Goal: Transaction & Acquisition: Purchase product/service

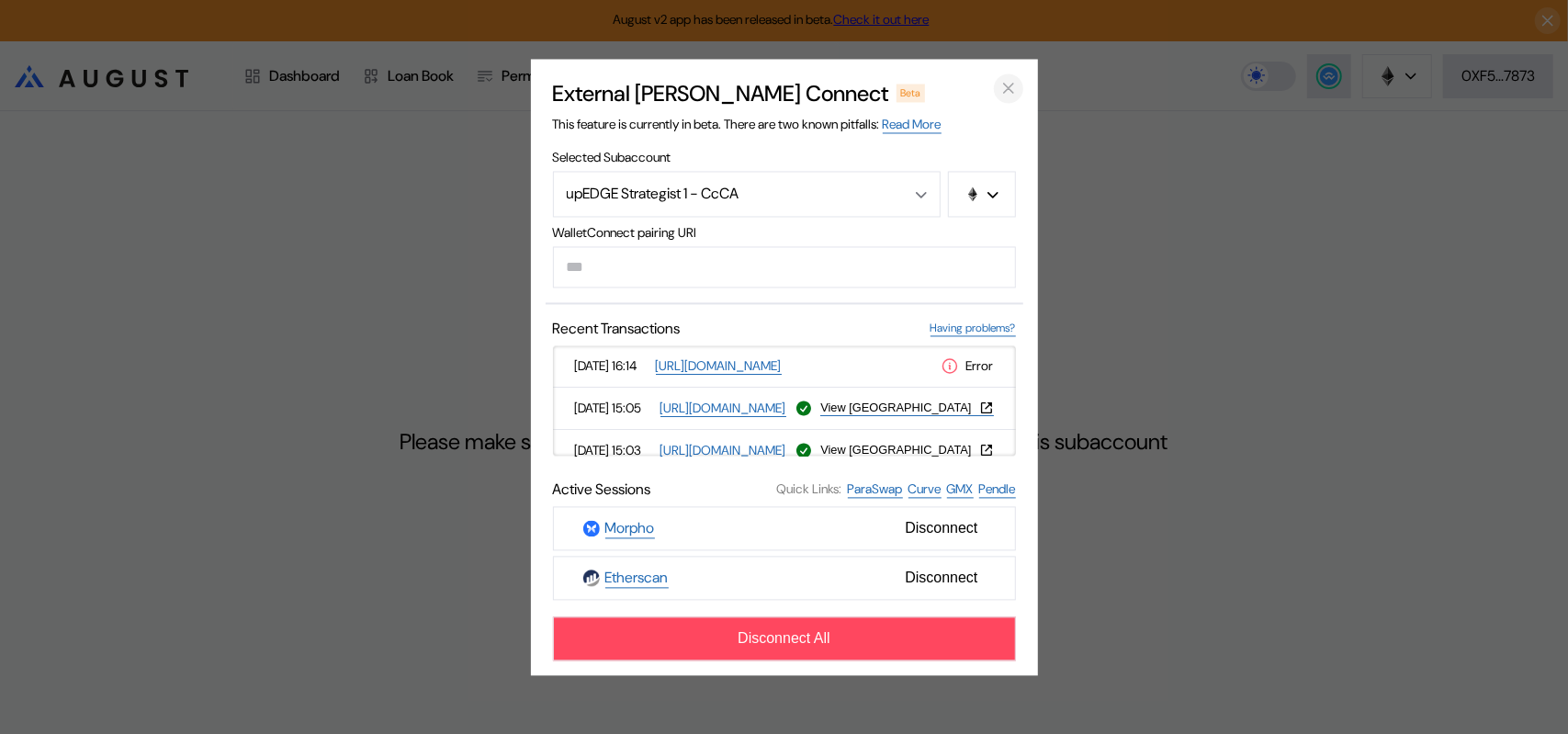
click at [1007, 84] on icon "close modal" at bounding box center [1009, 89] width 9 height 9
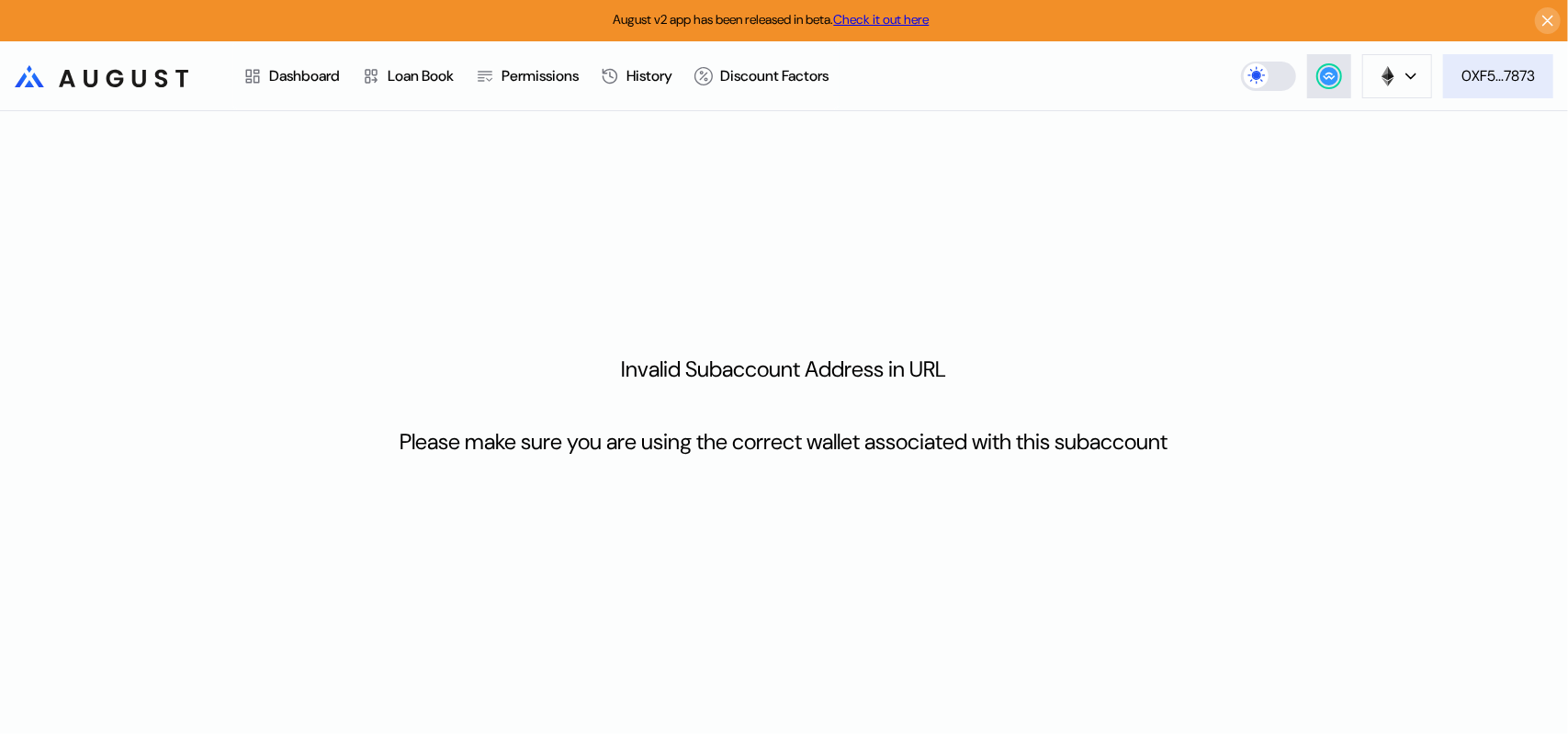
click at [1502, 76] on div "0XF5...7873" at bounding box center [1498, 76] width 74 height 20
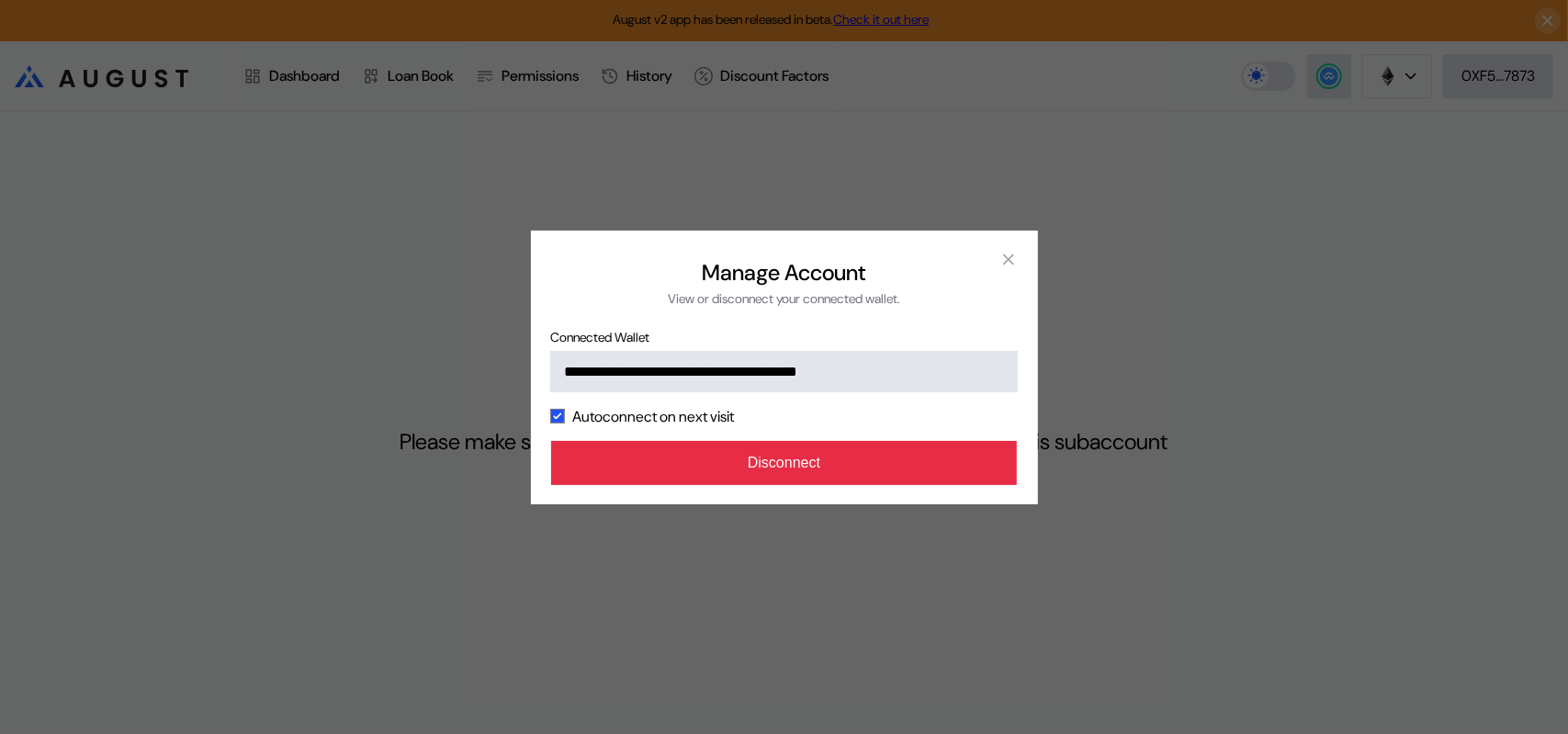
click at [800, 485] on button "Disconnect" at bounding box center [784, 463] width 467 height 44
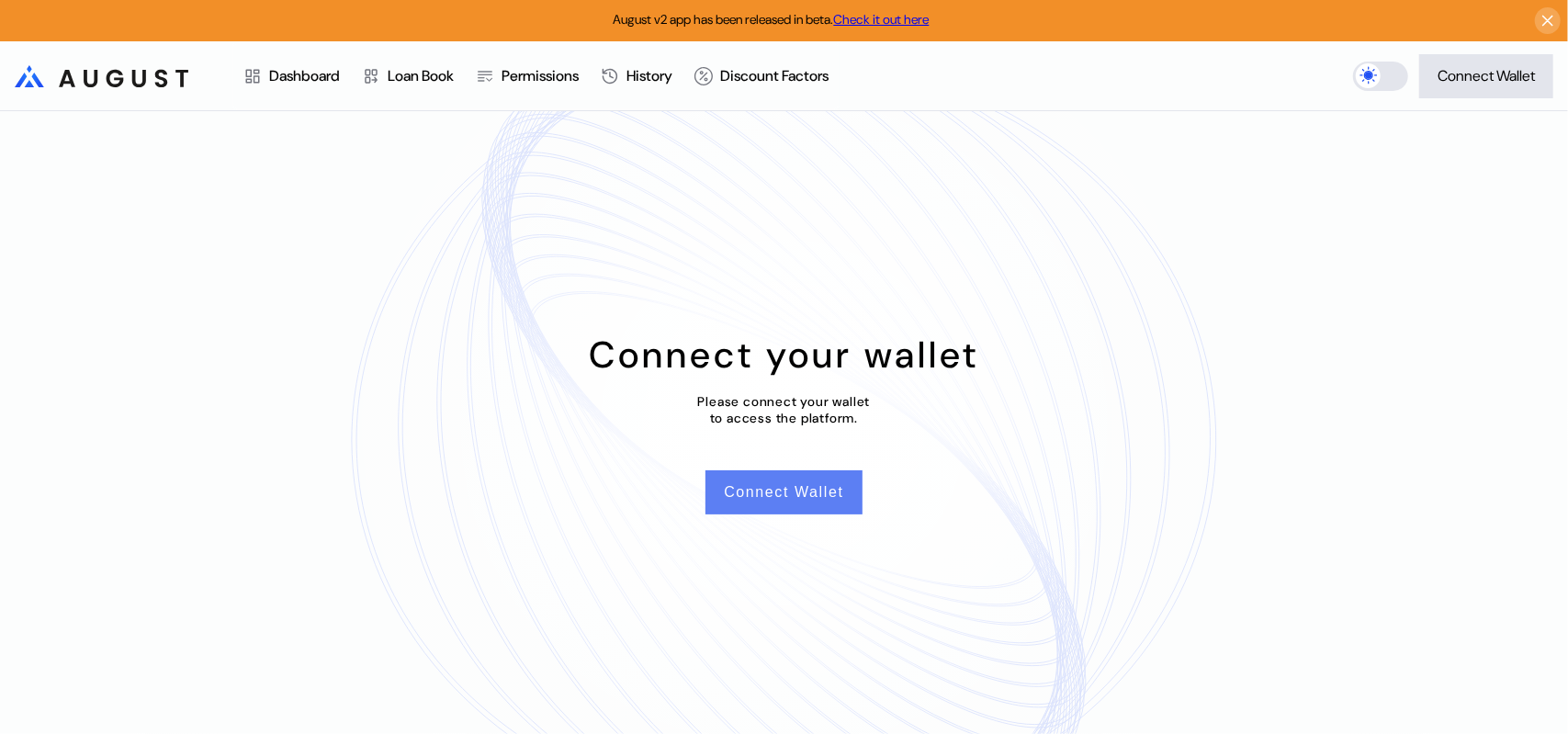
click at [784, 503] on button "Connect Wallet" at bounding box center [784, 492] width 157 height 44
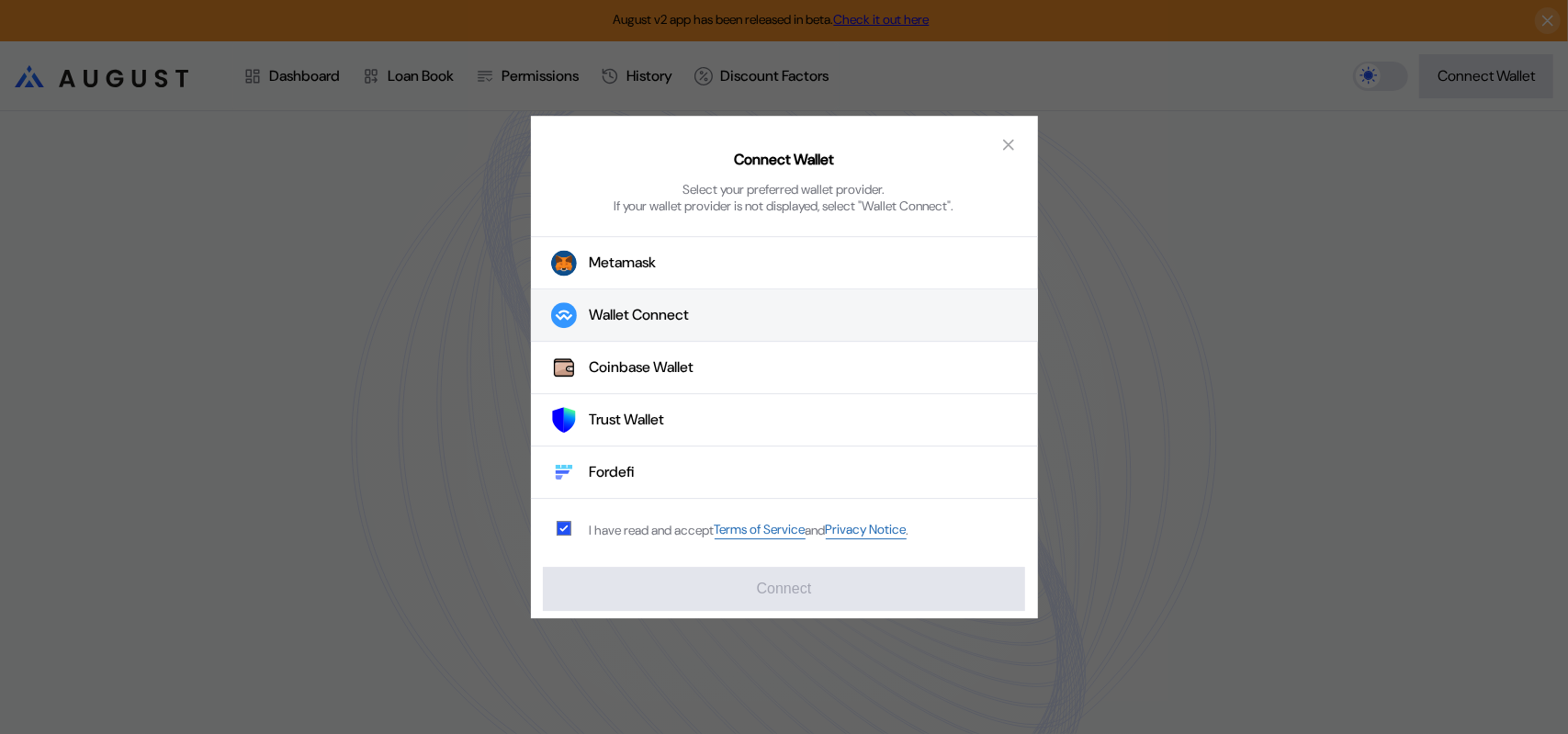
click at [665, 320] on div "Wallet Connect" at bounding box center [640, 315] width 100 height 20
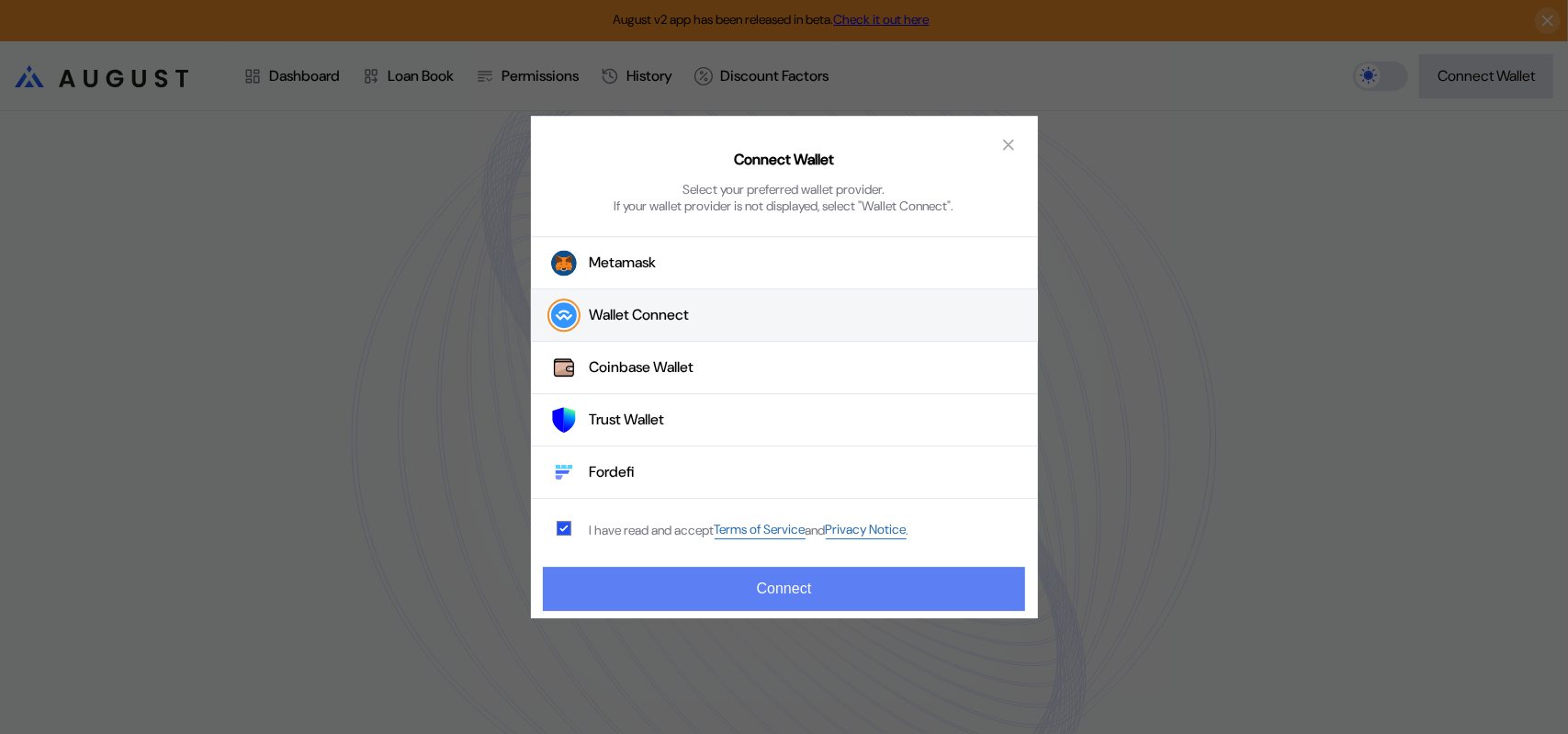
click at [796, 590] on button "Connect" at bounding box center [783, 589] width 481 height 44
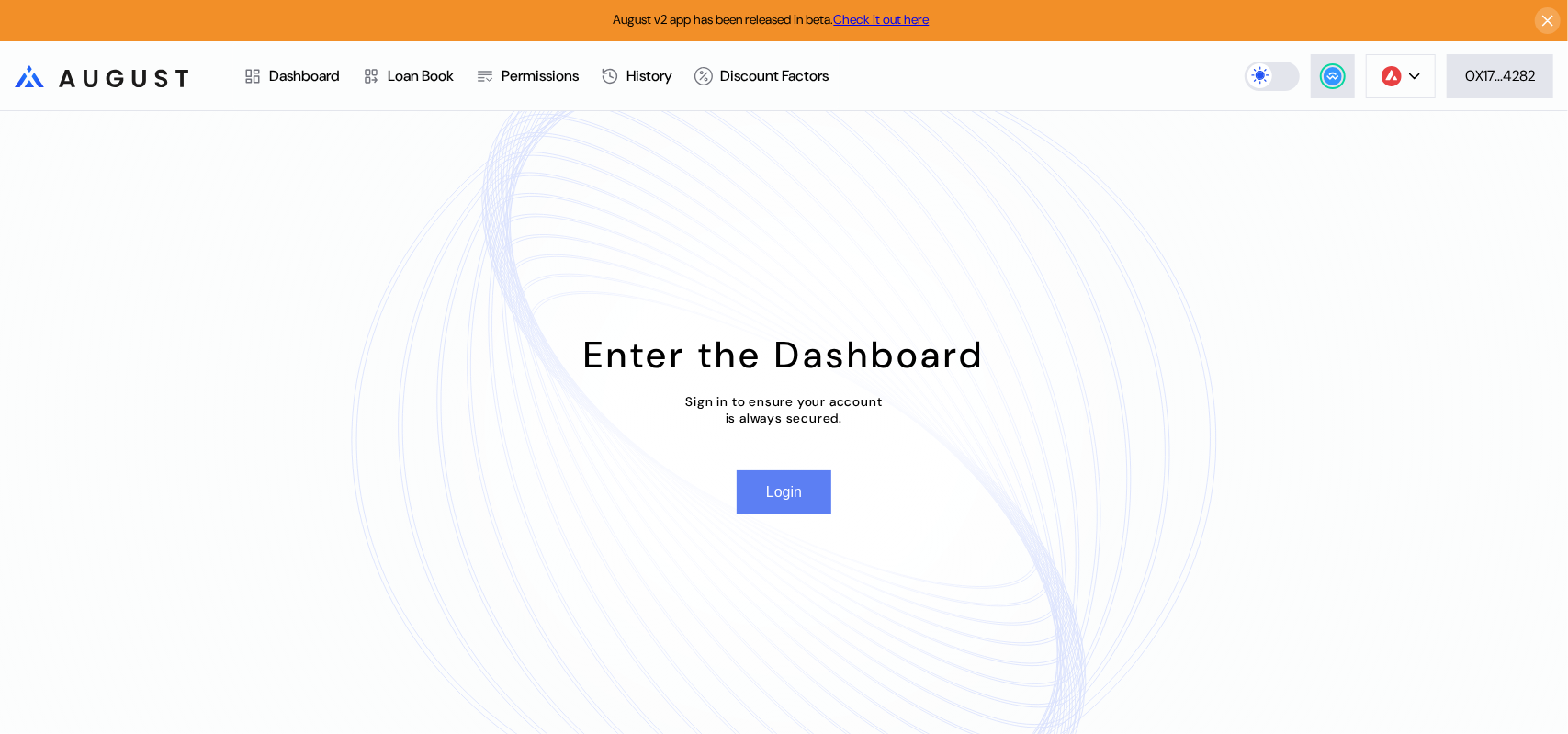
click at [805, 512] on button "Login" at bounding box center [783, 492] width 94 height 44
click at [301, 79] on div "Dashboard" at bounding box center [305, 76] width 71 height 20
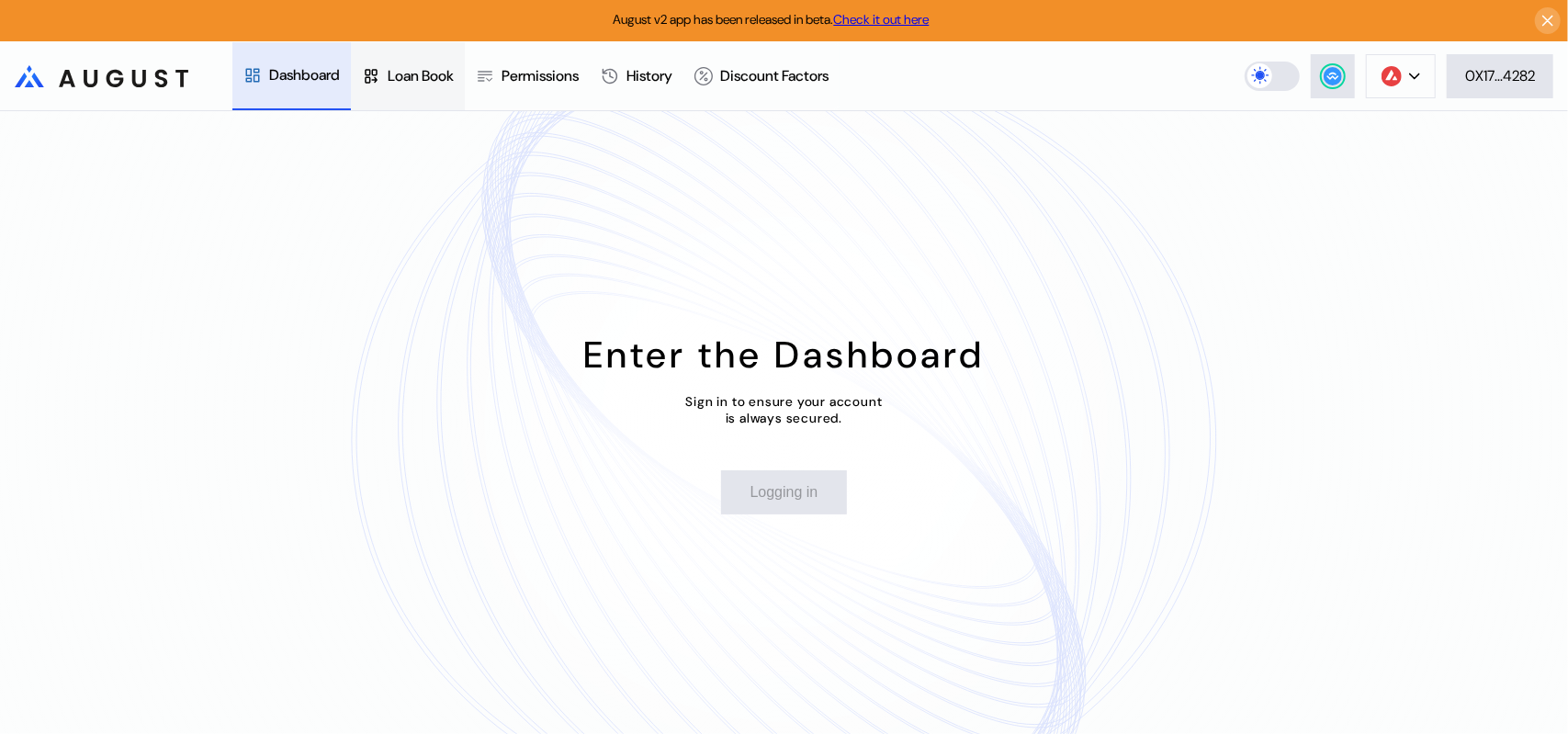
click at [435, 77] on div "Loan Book" at bounding box center [420, 76] width 66 height 20
click at [1416, 80] on icon at bounding box center [1414, 76] width 11 height 7
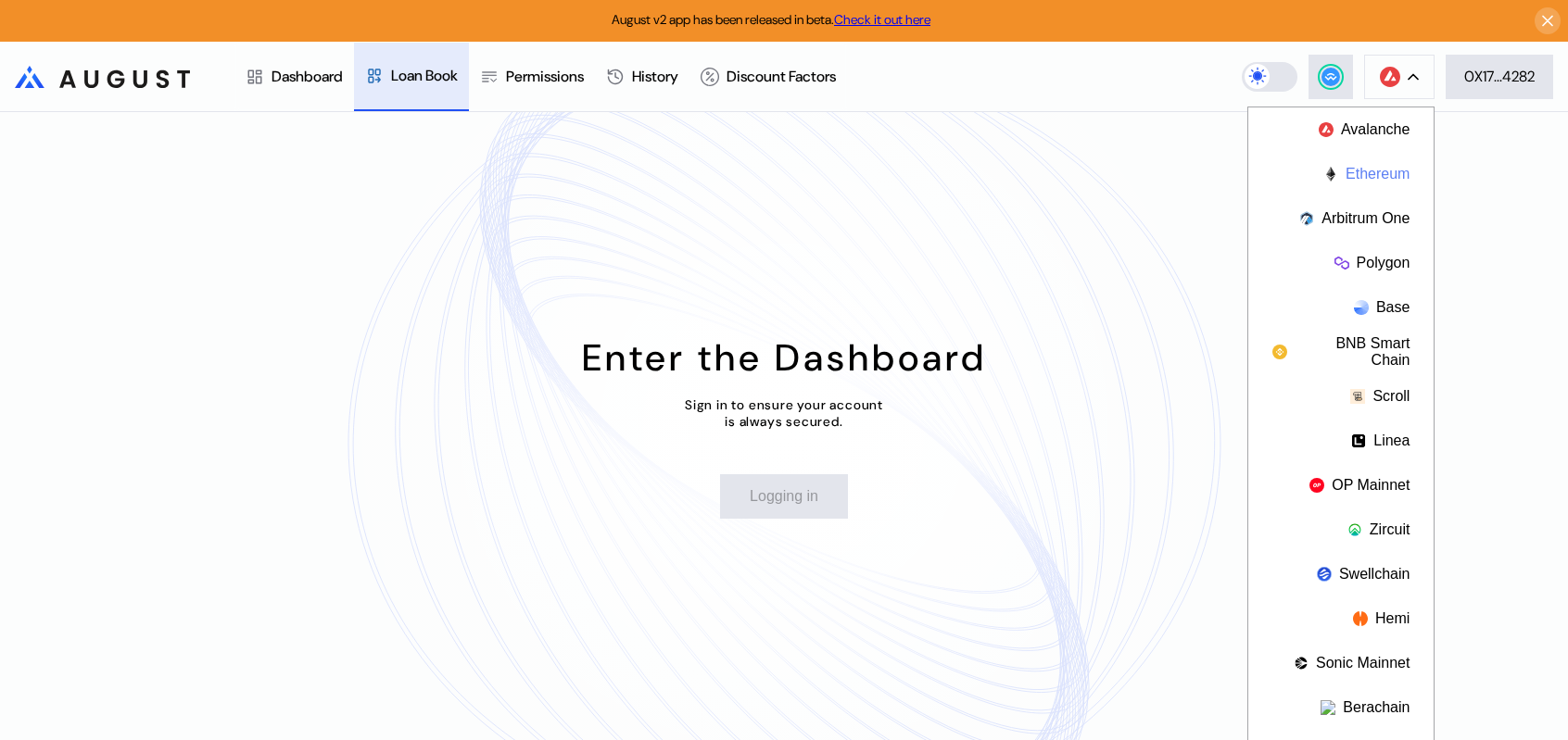
click at [1386, 176] on button "Ethereum" at bounding box center [1340, 174] width 185 height 44
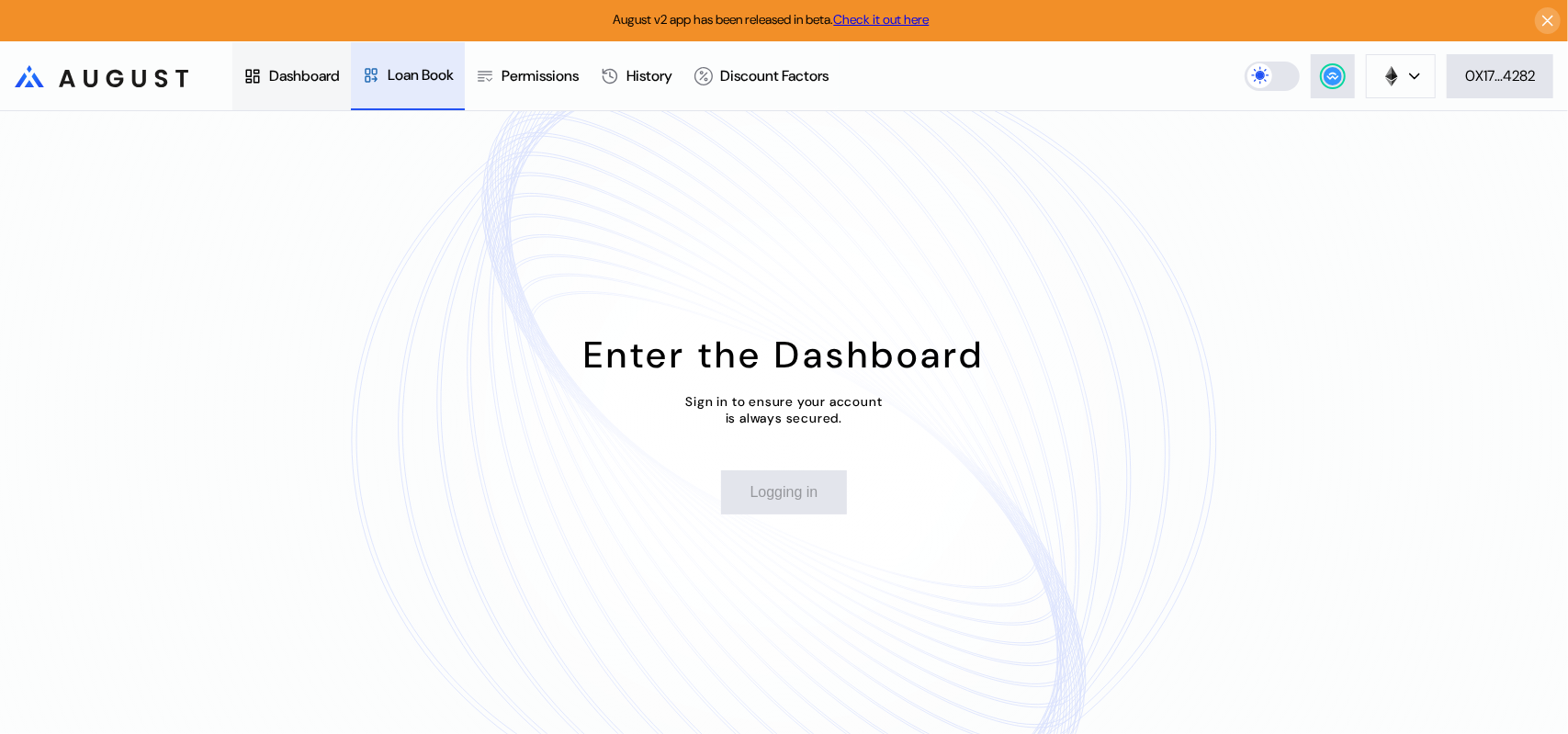
click at [292, 77] on div "Dashboard" at bounding box center [305, 76] width 71 height 20
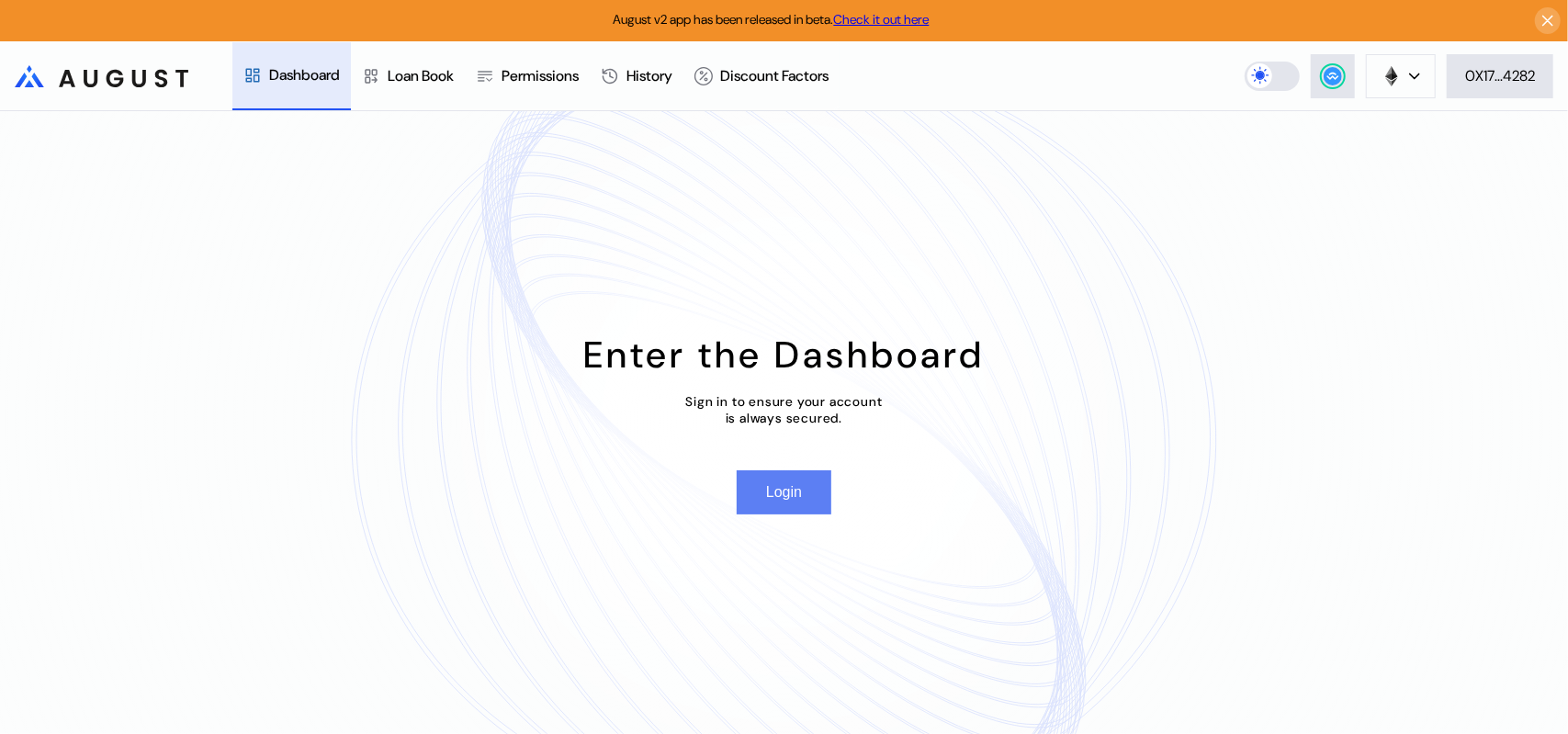
click at [799, 515] on button "Login" at bounding box center [783, 492] width 94 height 44
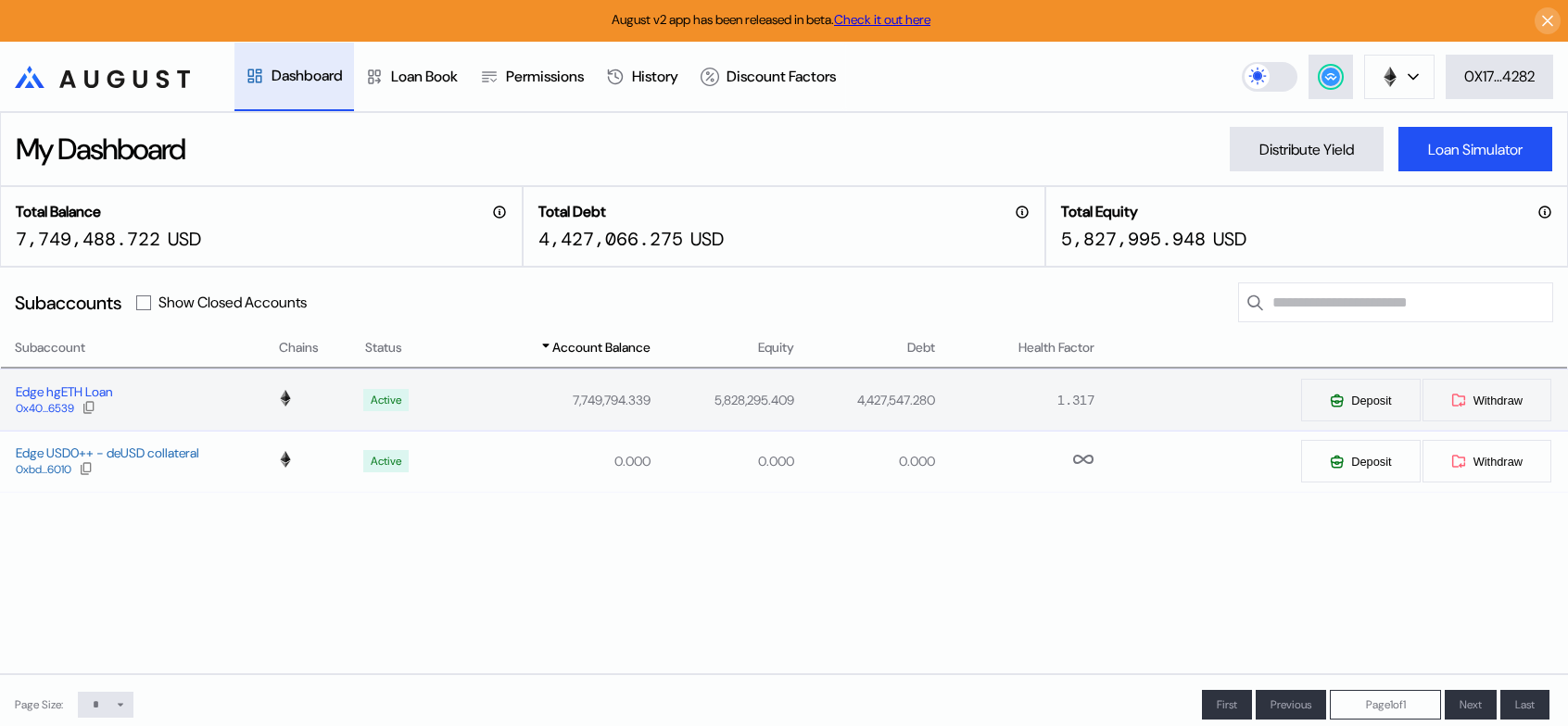
click at [44, 401] on div "Edge hgETH Loan" at bounding box center [64, 392] width 96 height 17
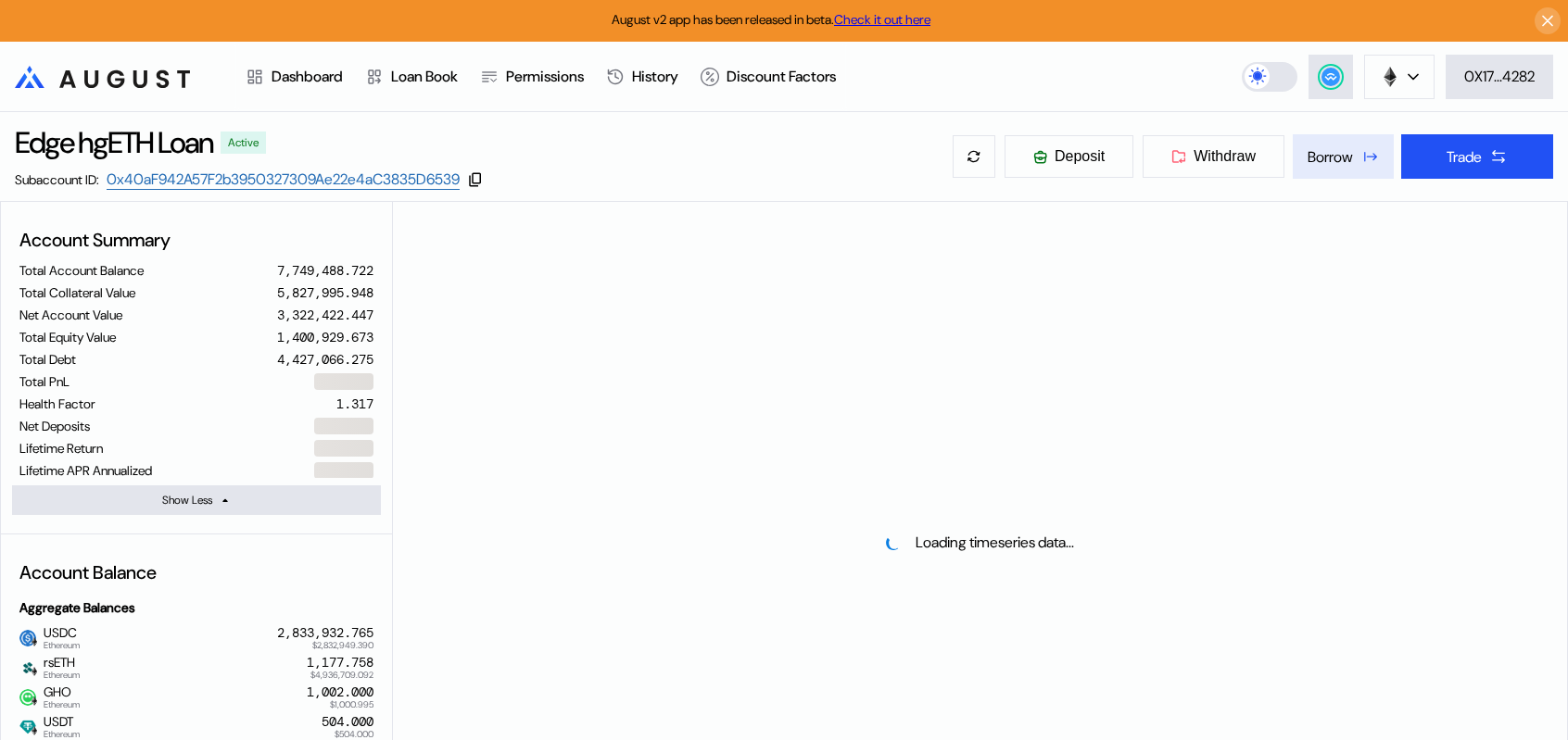
click at [1346, 166] on div "Borrow" at bounding box center [1330, 157] width 45 height 20
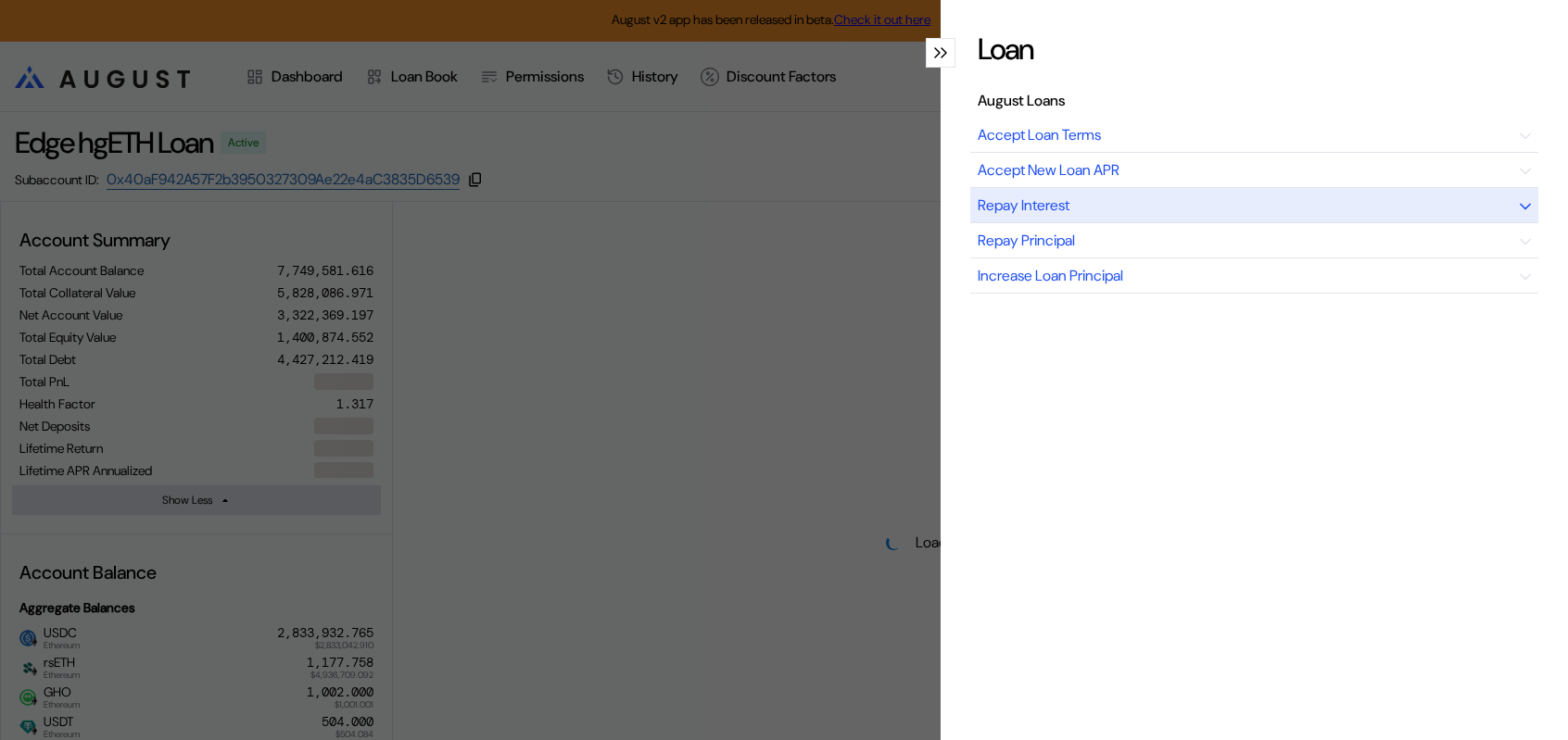
select select "*"
click at [1133, 223] on div "Repay Interest" at bounding box center [1255, 205] width 568 height 35
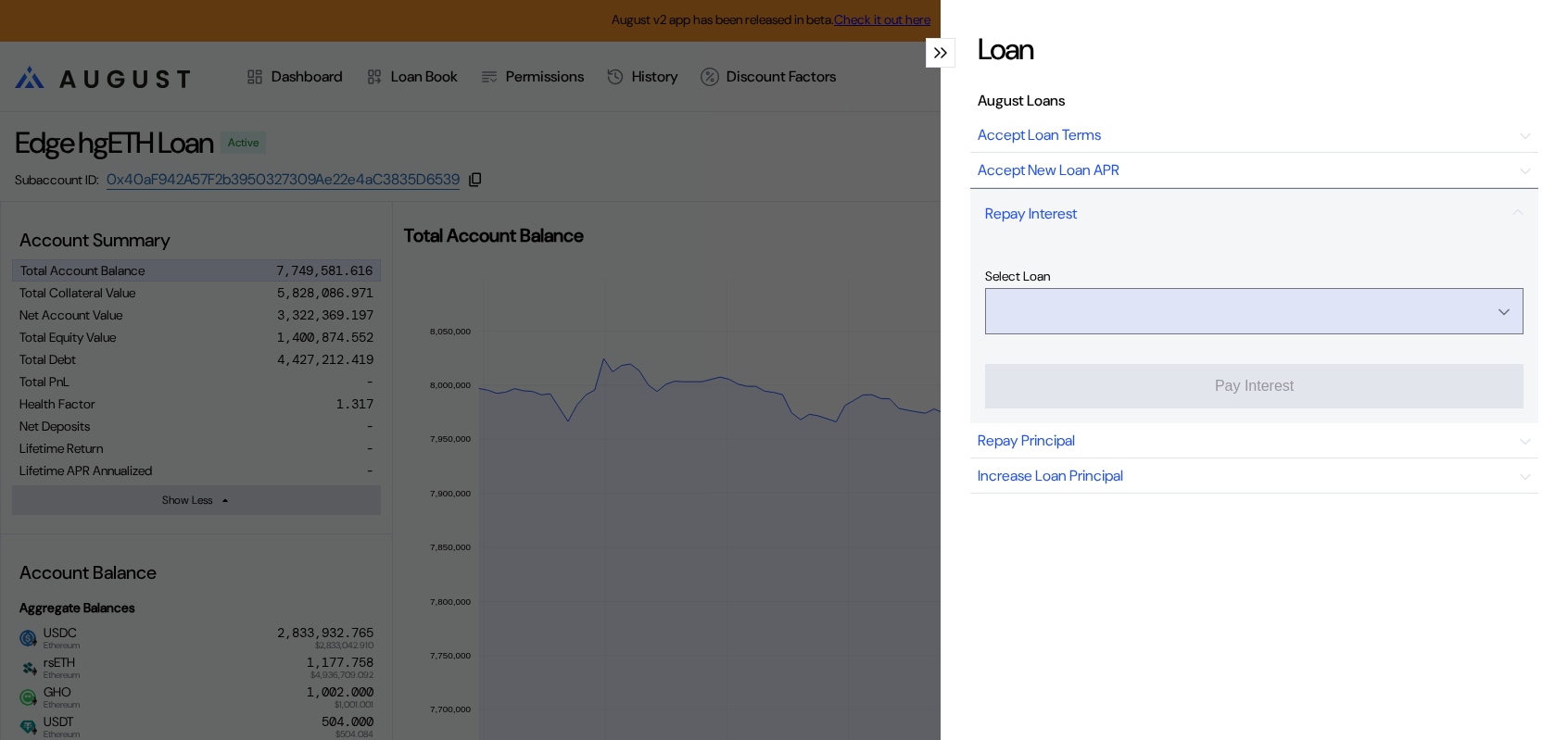
click at [1167, 334] on input "Open menu" at bounding box center [1243, 310] width 490 height 44
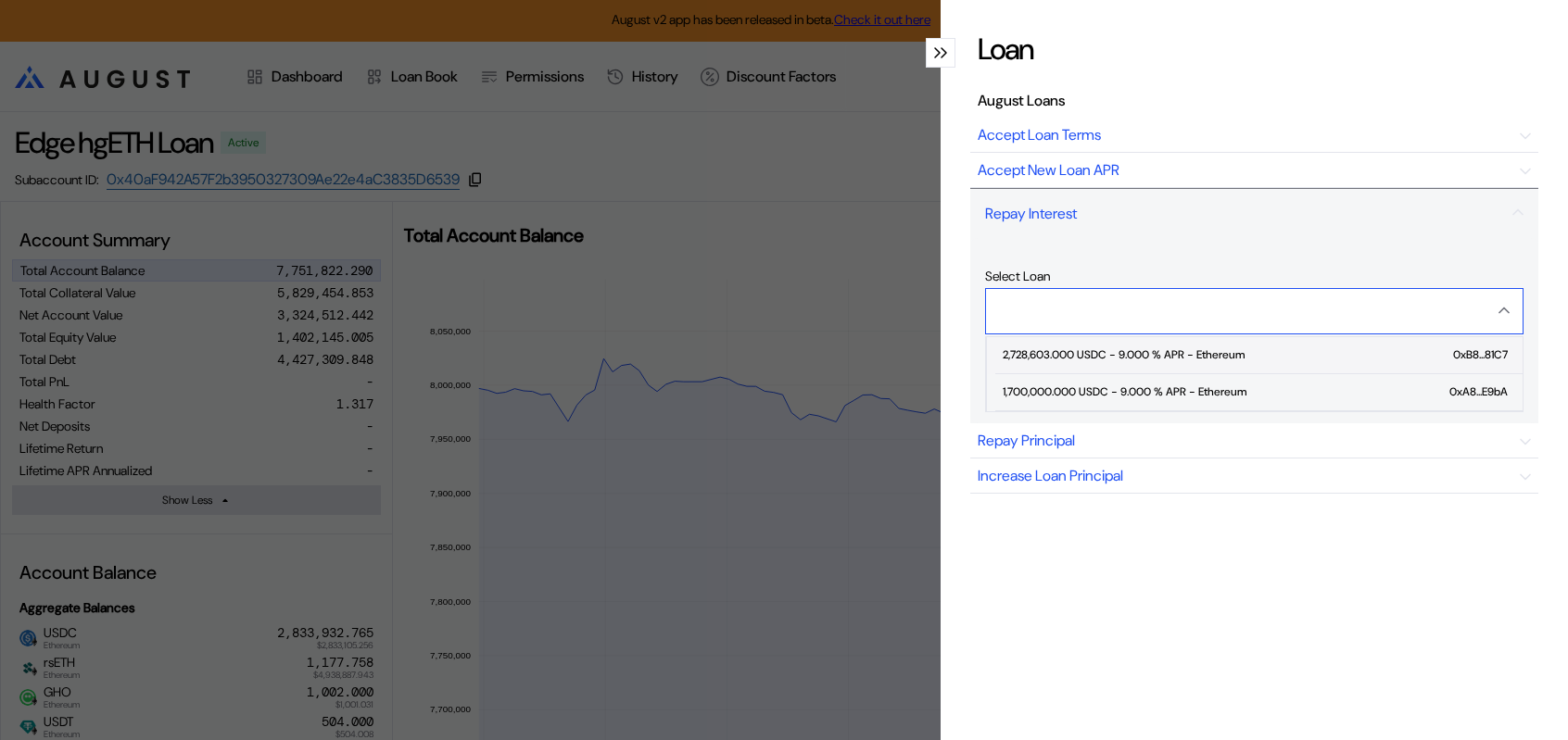
click at [1100, 361] on div "2,728,603.000 USDC - 9.000 % APR - Ethereum" at bounding box center [1123, 354] width 242 height 13
type input "**********"
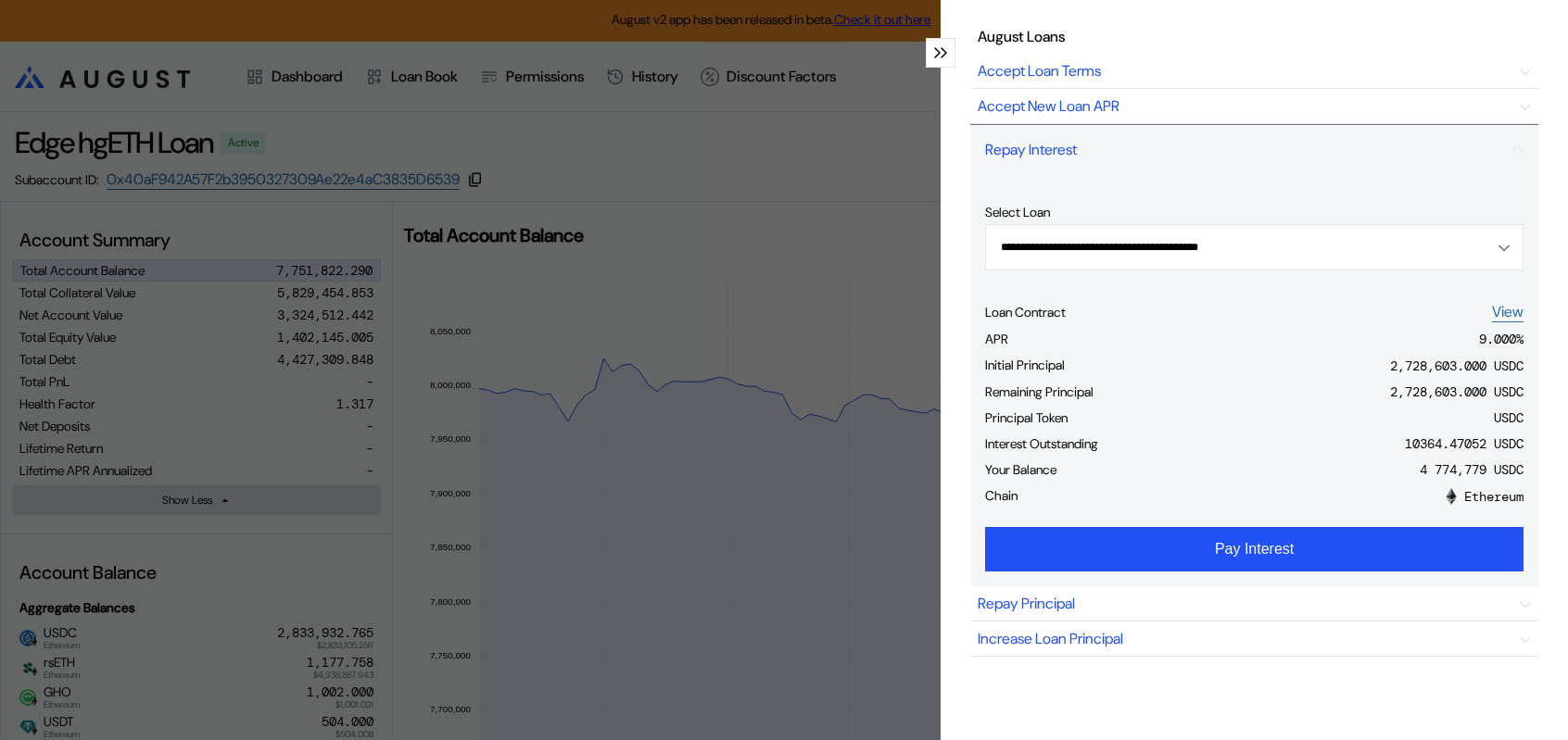
scroll to position [93, 0]
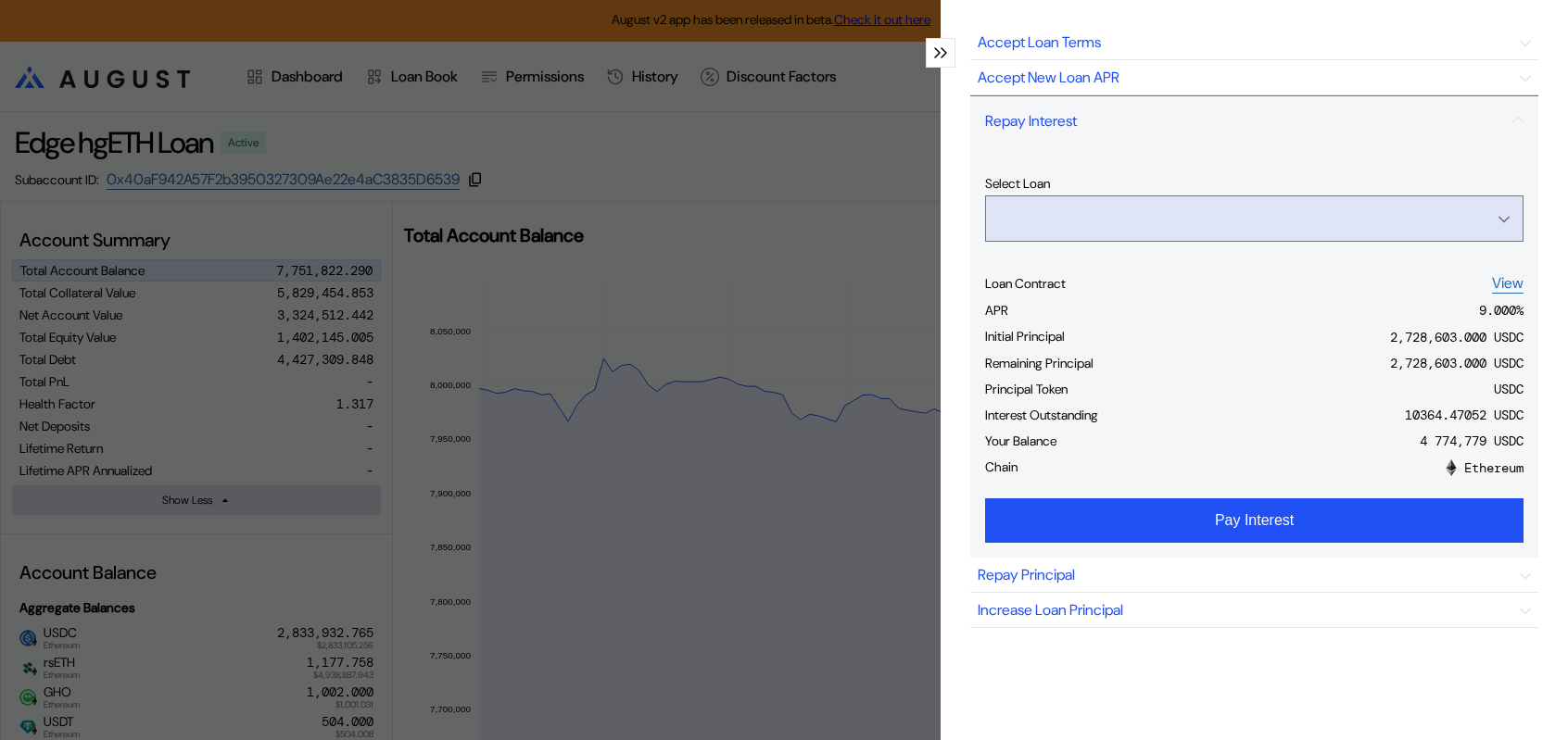
click at [1310, 241] on input "Open menu" at bounding box center [1243, 218] width 490 height 44
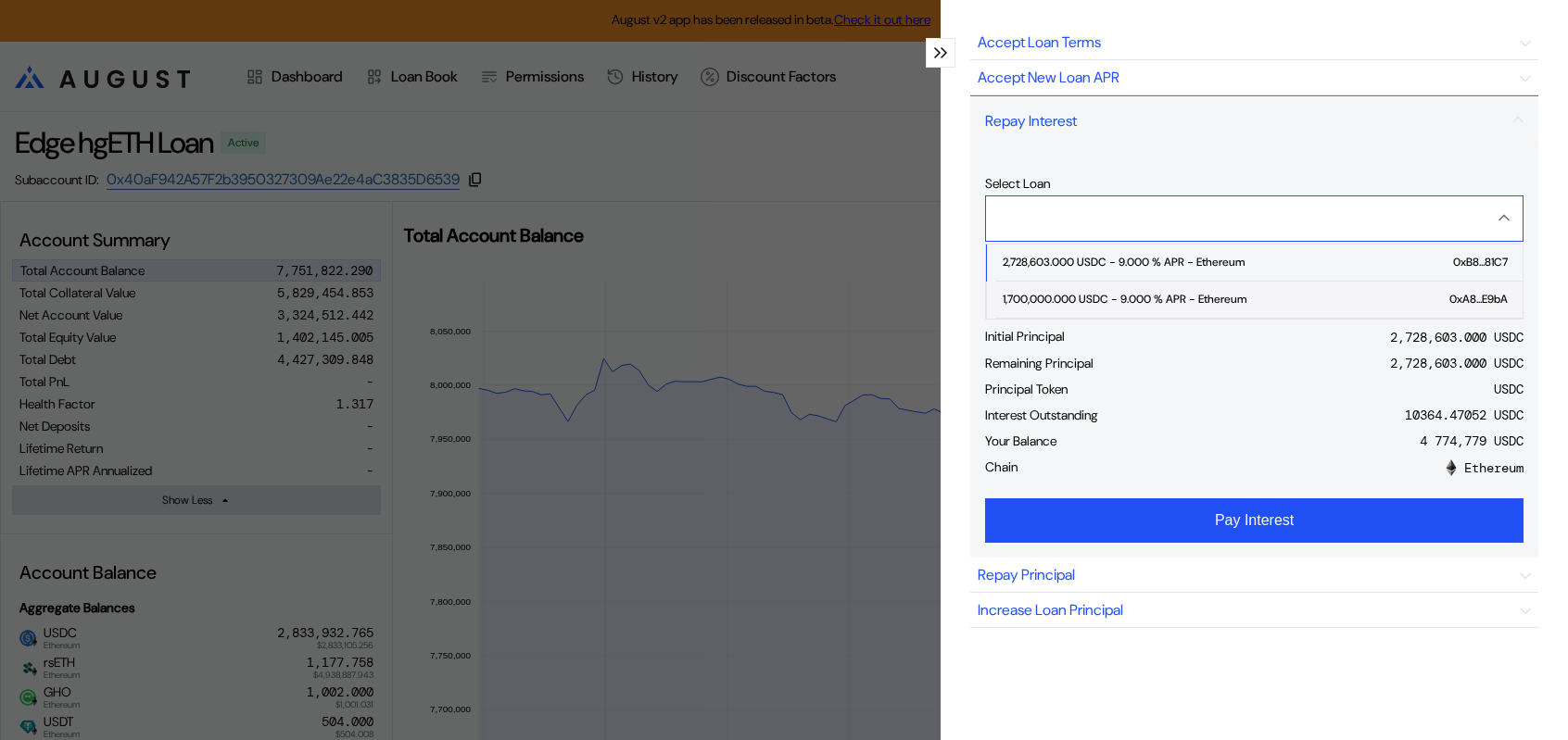
click at [1156, 306] on div "1,700,000.000 USDC - 9.000 % APR - Ethereum" at bounding box center [1124, 299] width 244 height 13
type input "**********"
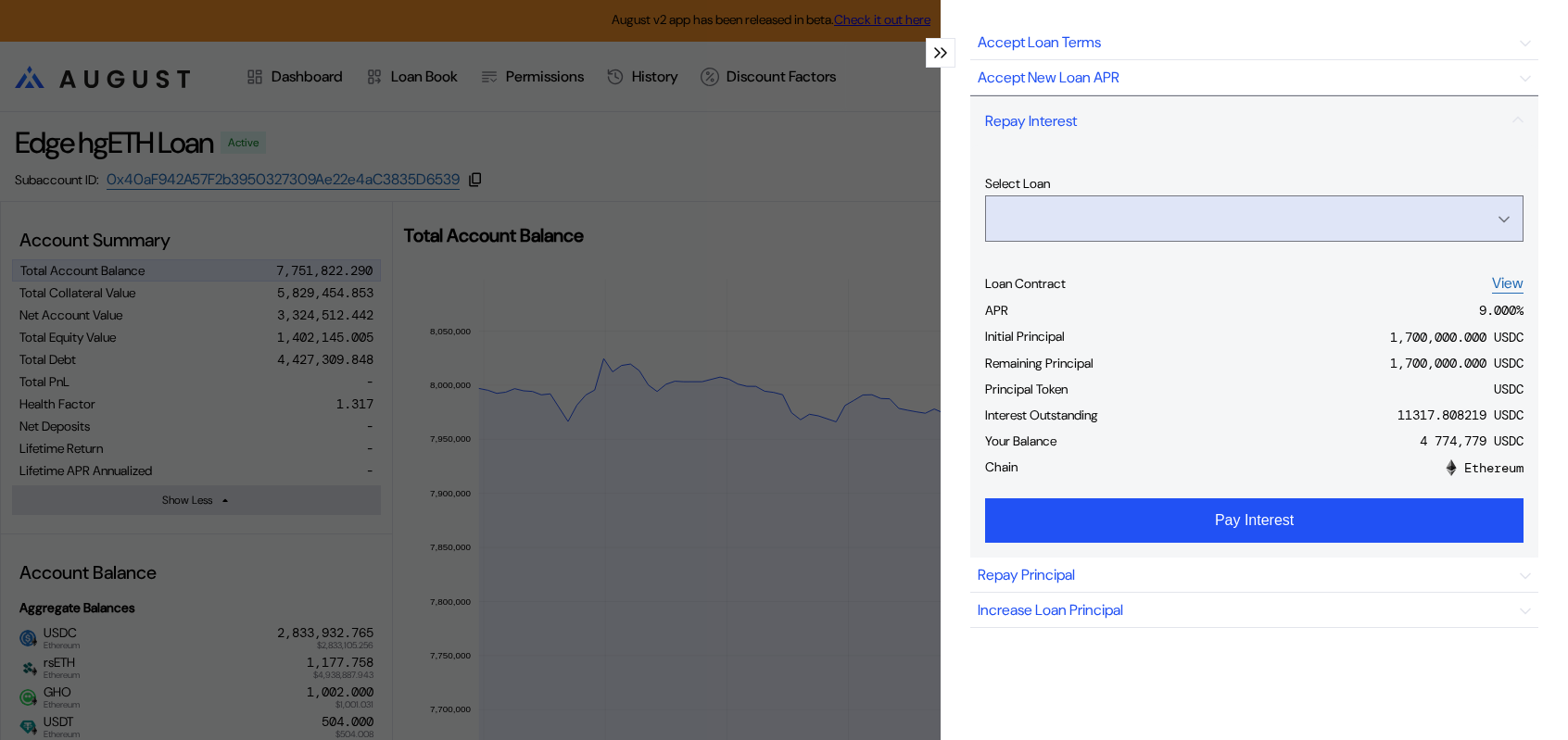
click at [1296, 241] on input "Open menu" at bounding box center [1243, 218] width 490 height 44
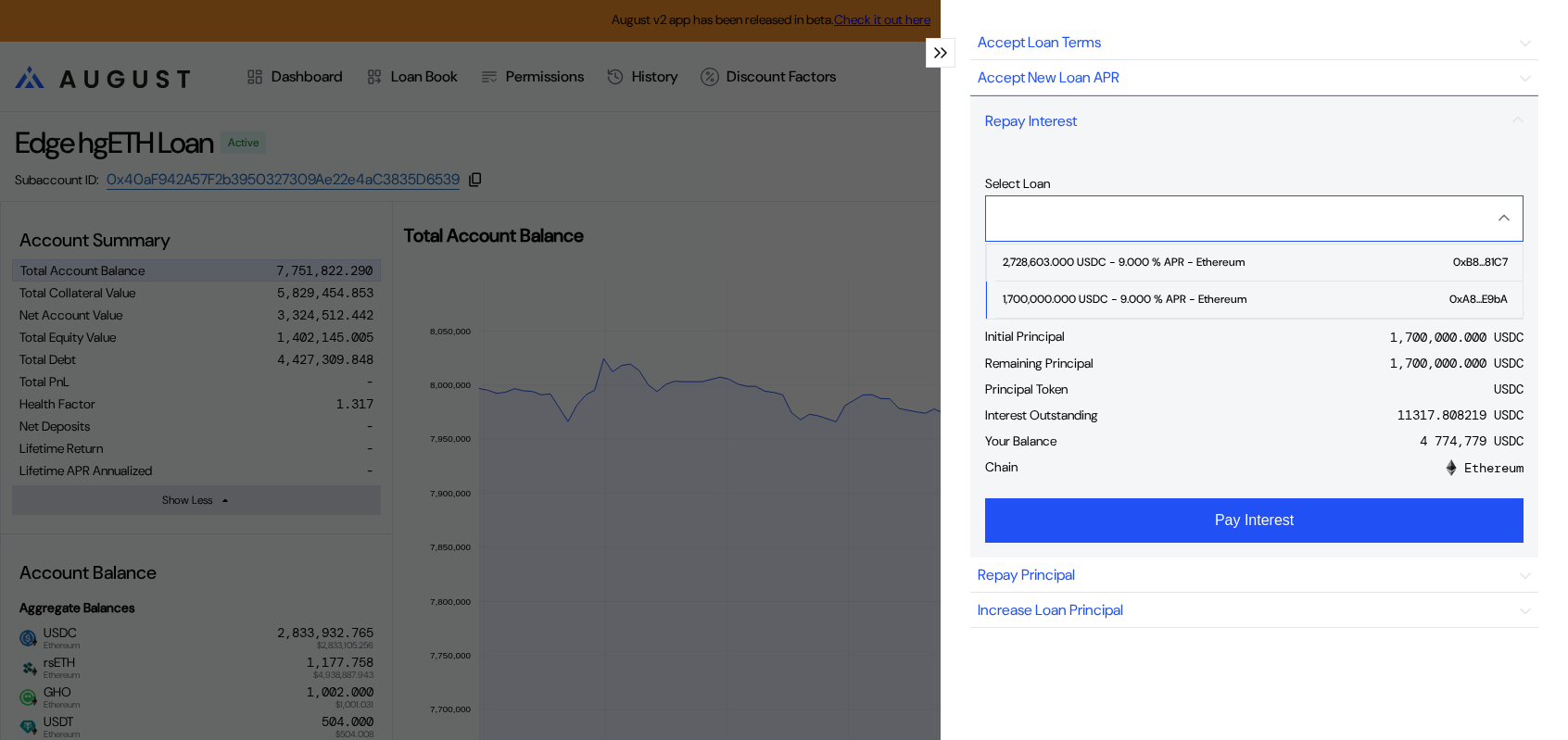
click at [1308, 241] on input "Close menu" at bounding box center [1243, 218] width 490 height 44
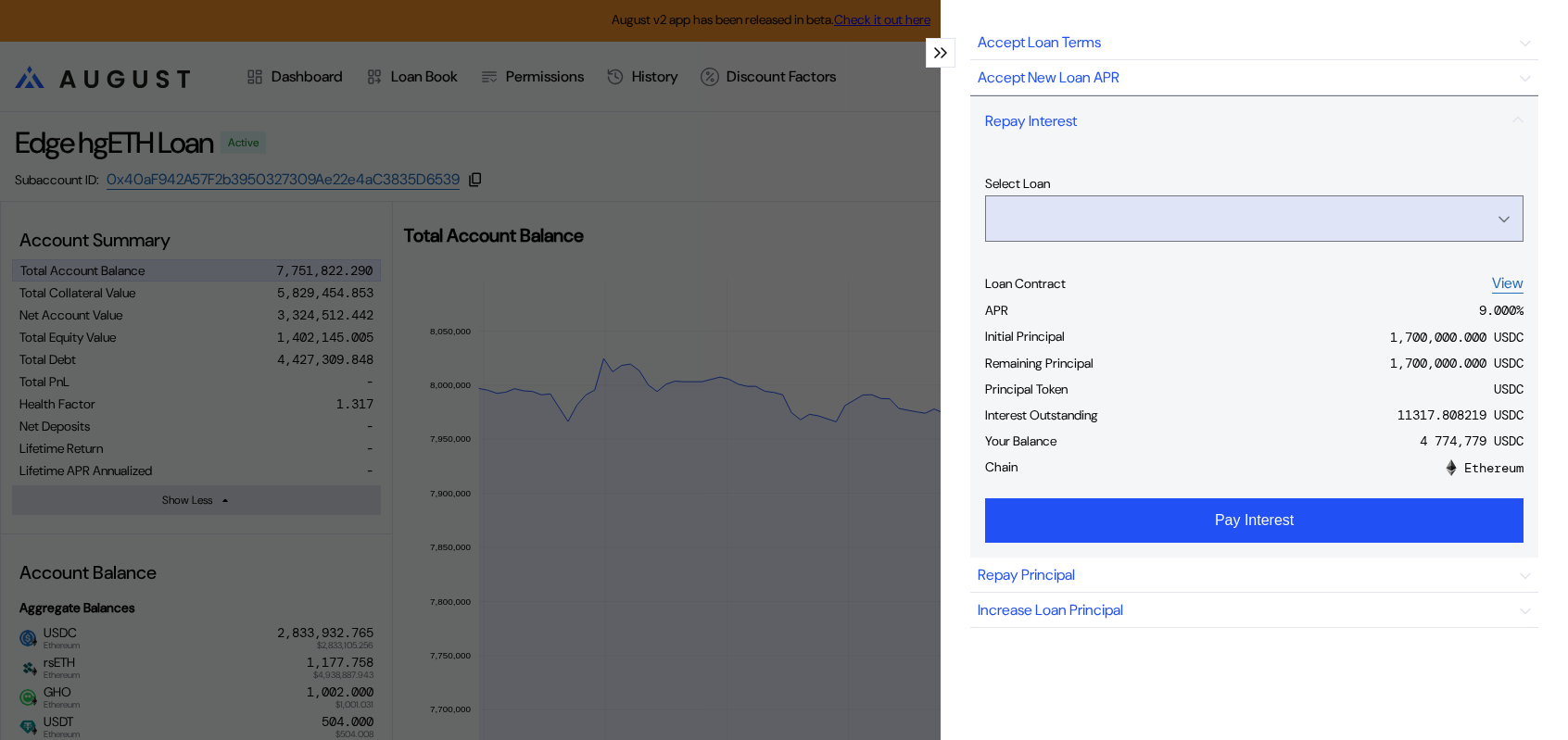
click at [1308, 241] on input "Open menu" at bounding box center [1243, 218] width 490 height 44
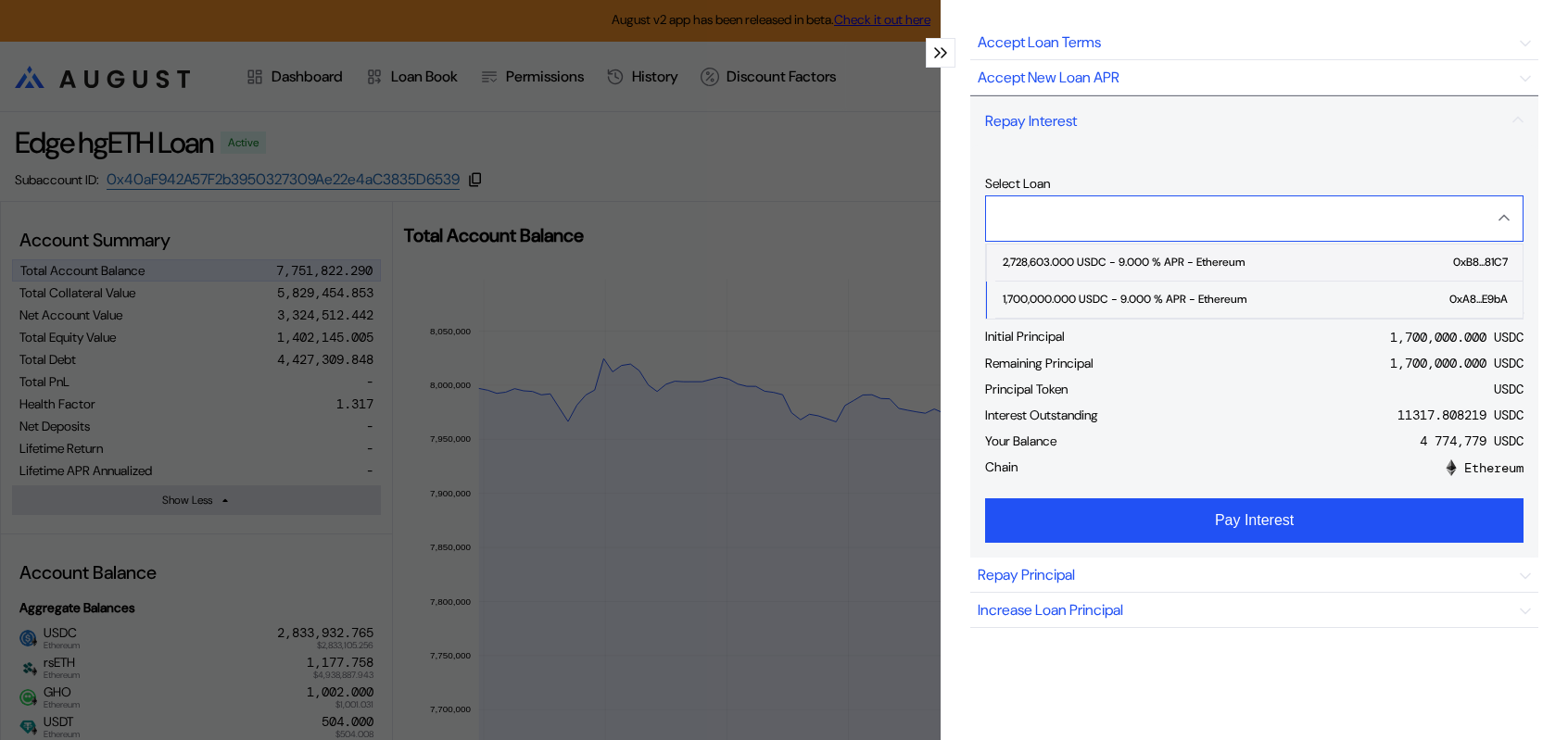
click at [1082, 269] on div "2,728,603.000 USDC - 9.000 % APR - Ethereum" at bounding box center [1123, 262] width 242 height 13
type input "**********"
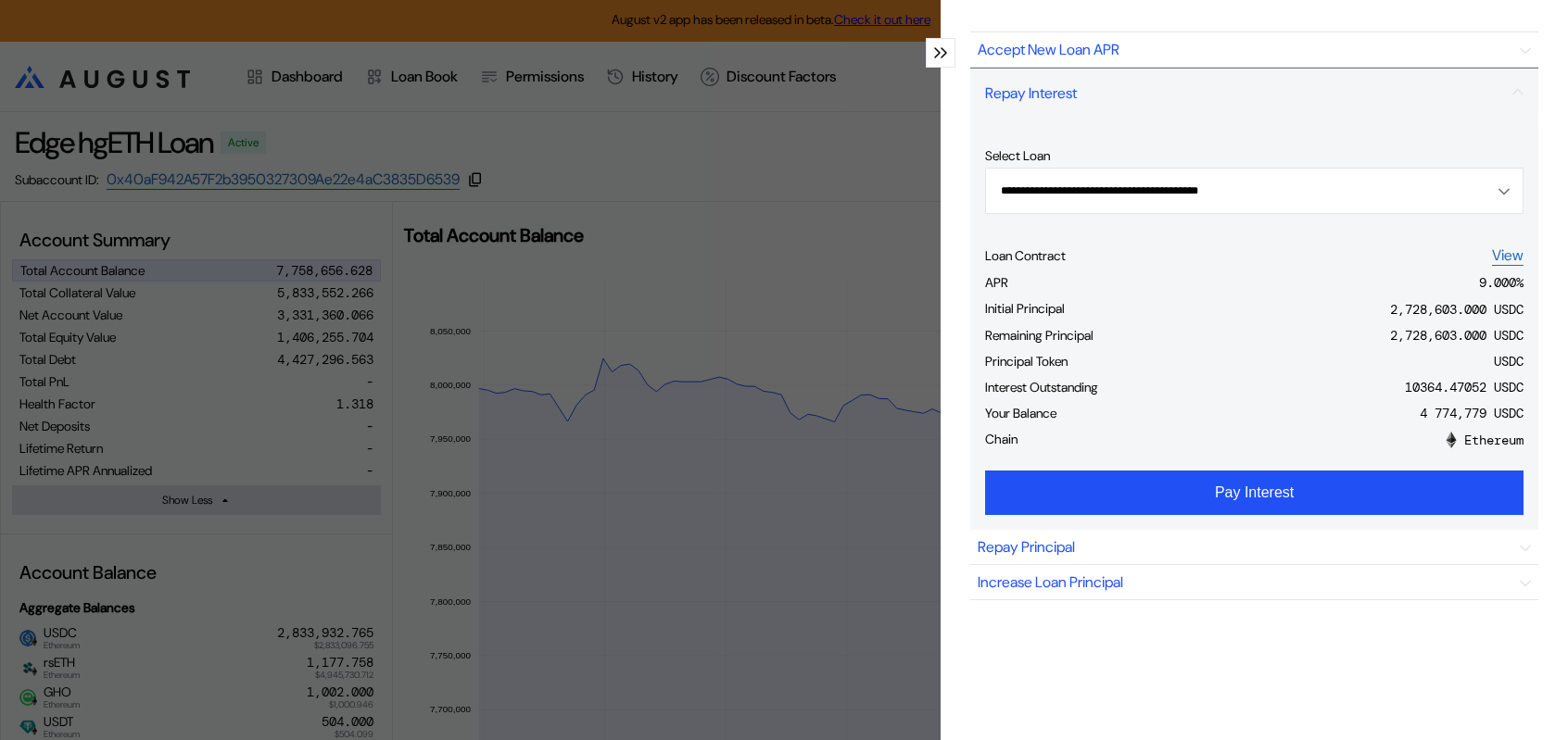
scroll to position [164, 0]
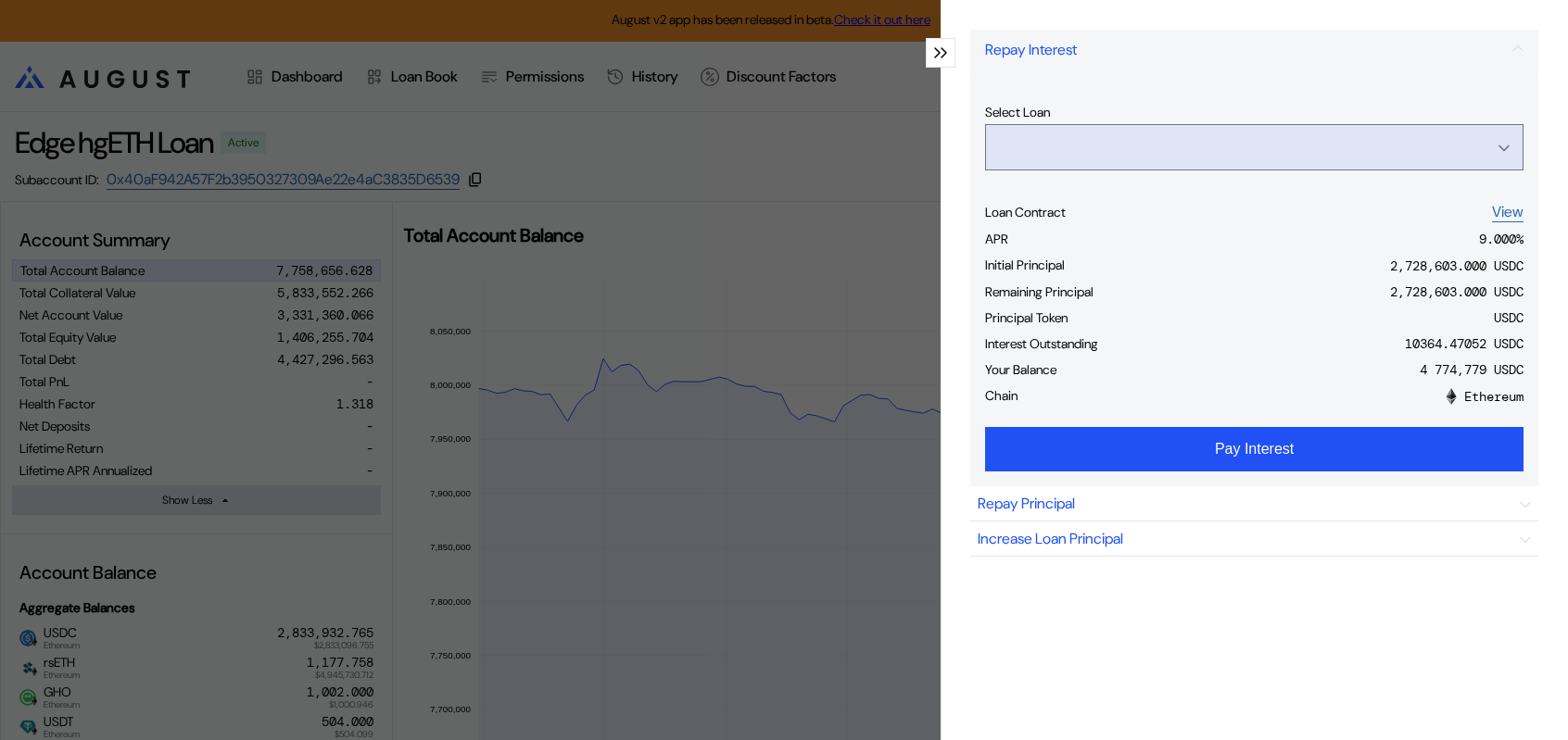
click at [1308, 169] on input "Open menu" at bounding box center [1243, 147] width 490 height 44
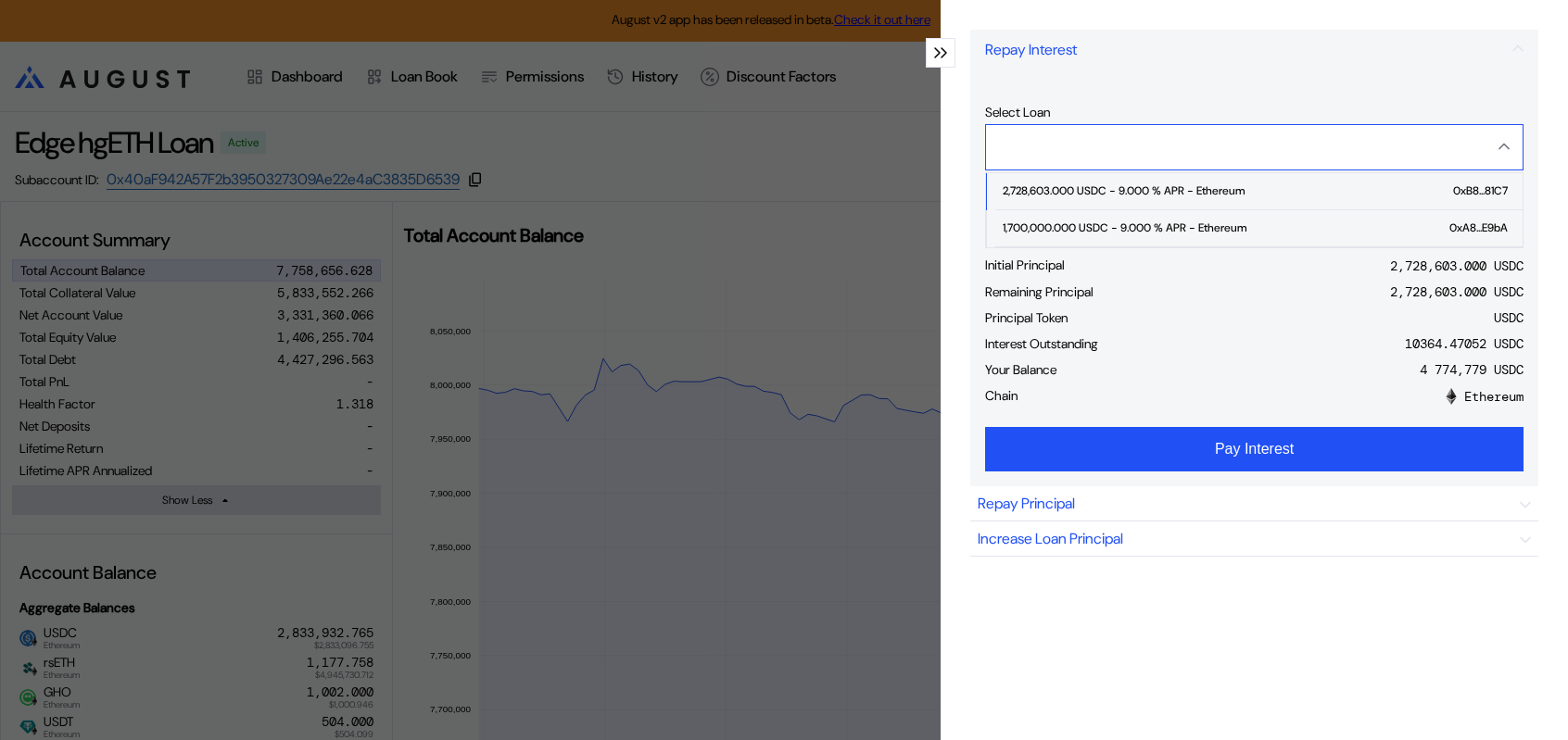
click at [1308, 169] on input "Close menu" at bounding box center [1243, 147] width 490 height 44
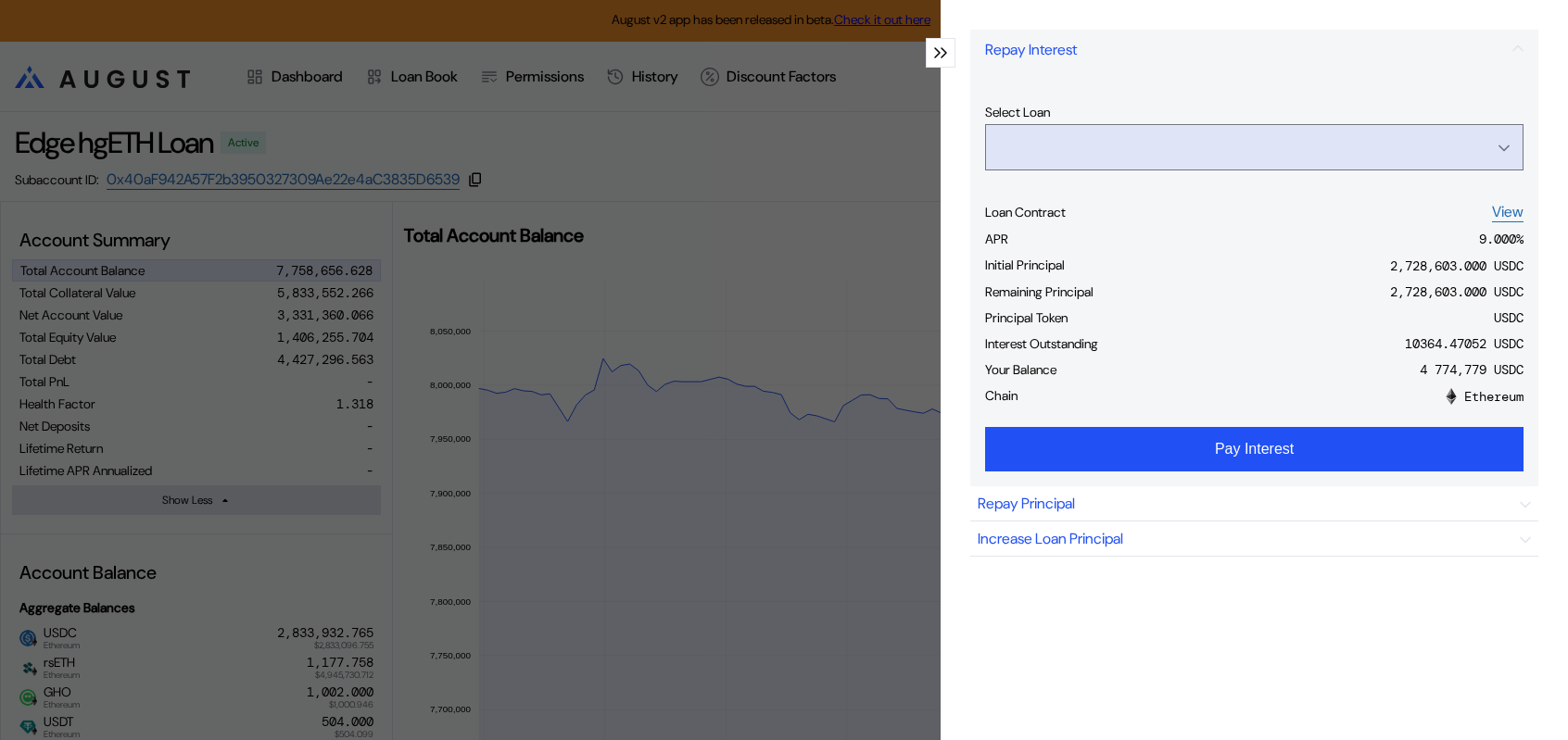
click at [1308, 169] on input "Open menu" at bounding box center [1243, 147] width 490 height 44
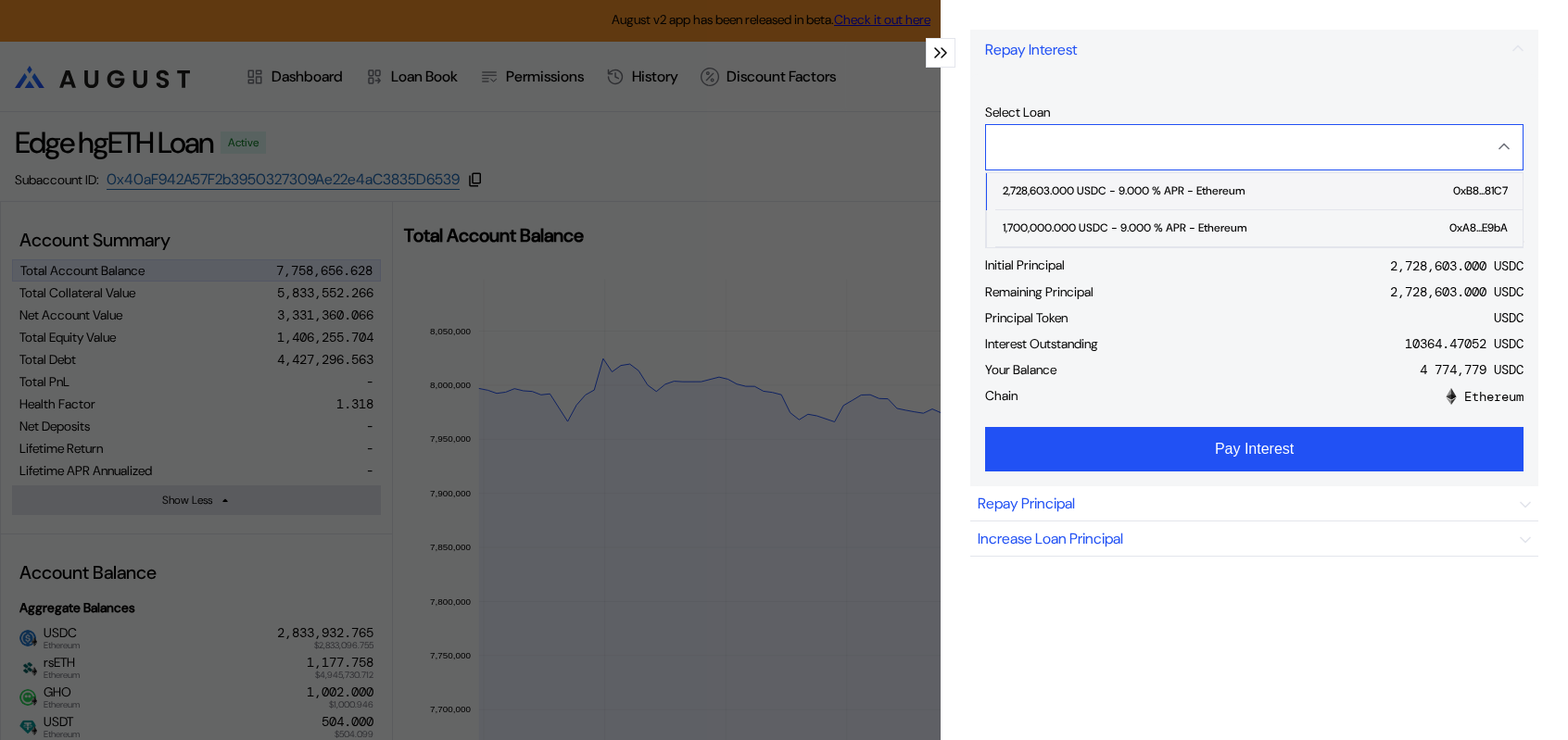
click at [1141, 211] on span "2,728,603.000 USDC - 9.000 % APR - Ethereum 0xB8...81C7" at bounding box center [1259, 191] width 528 height 37
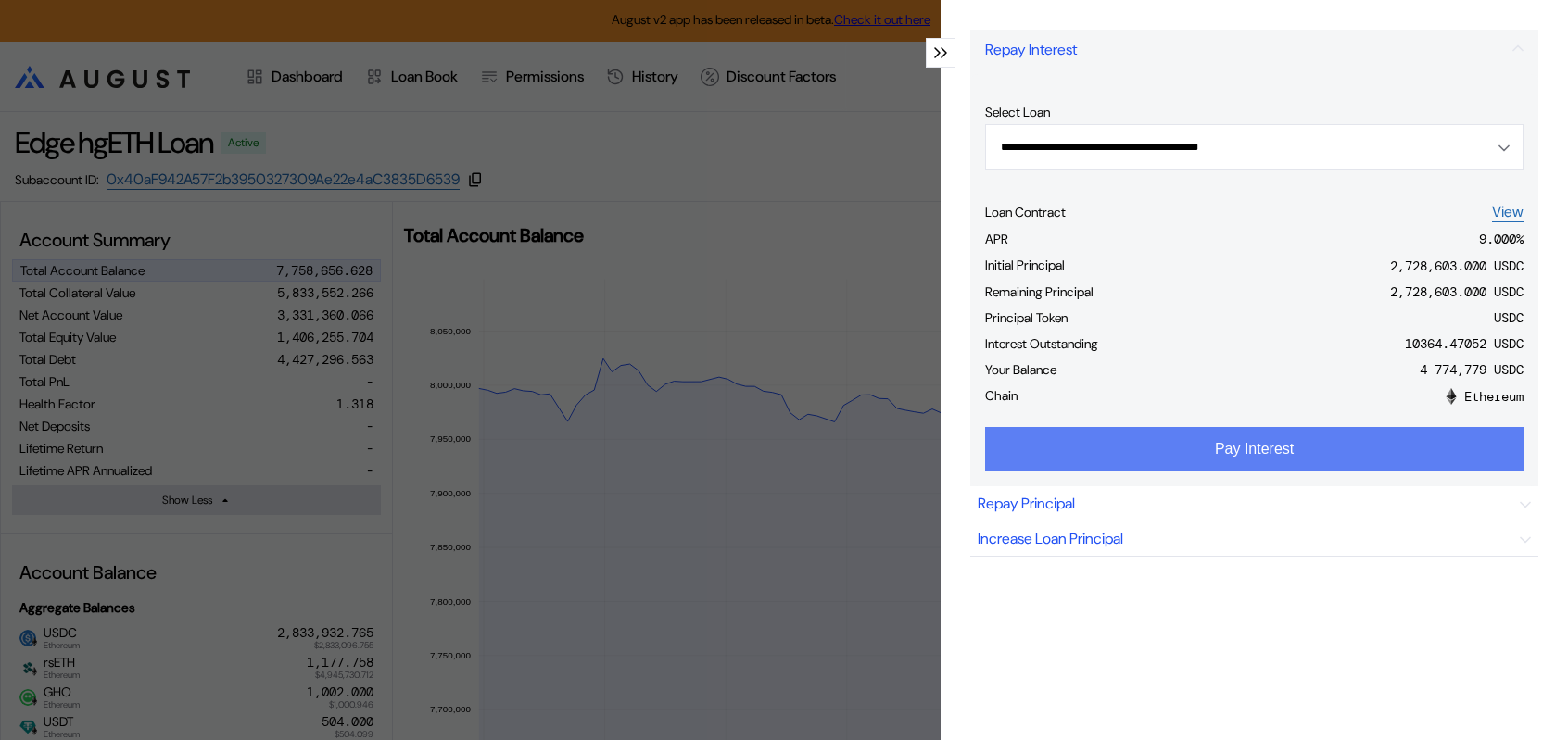
click at [1303, 472] on button "Pay Interest" at bounding box center [1254, 449] width 538 height 44
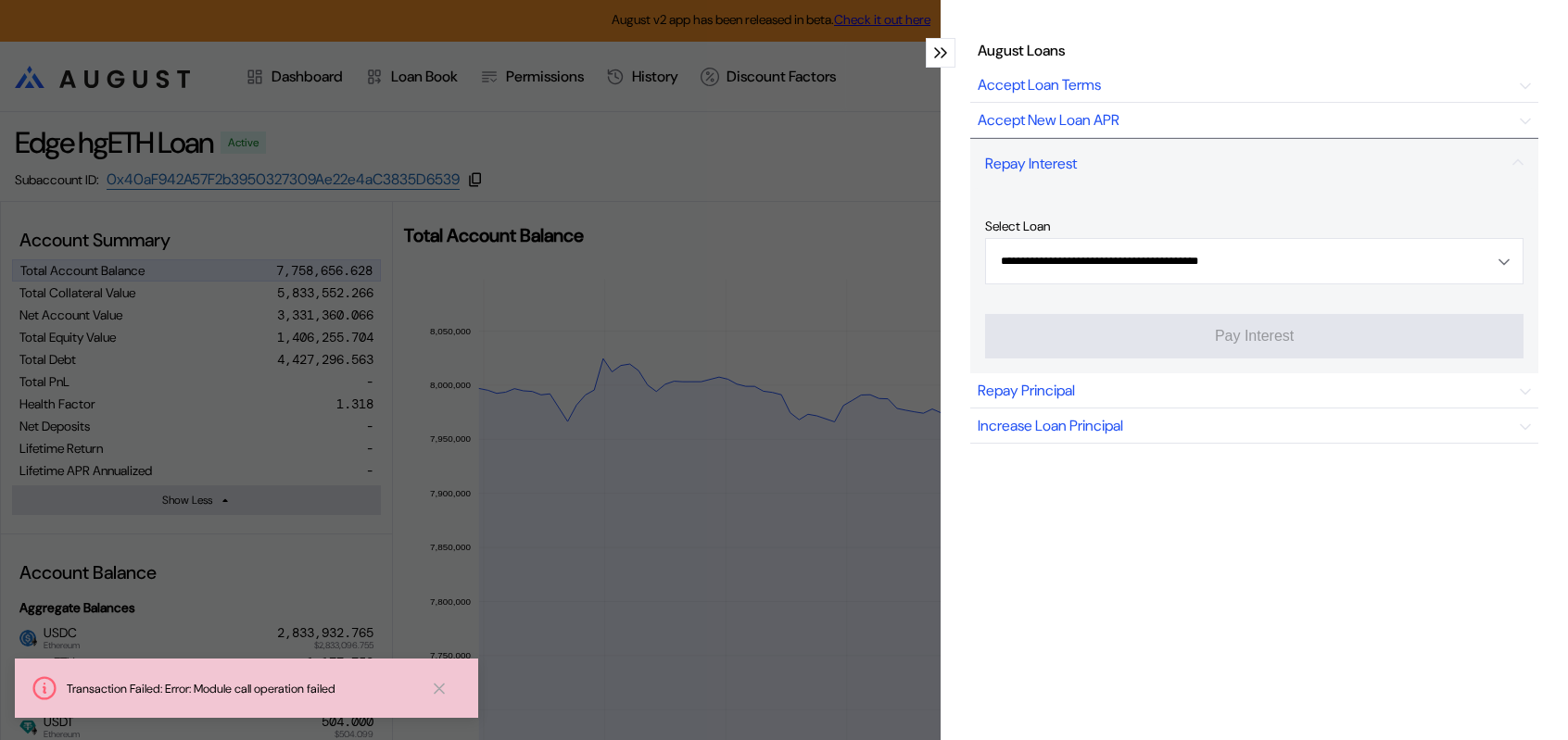
type input "**********"
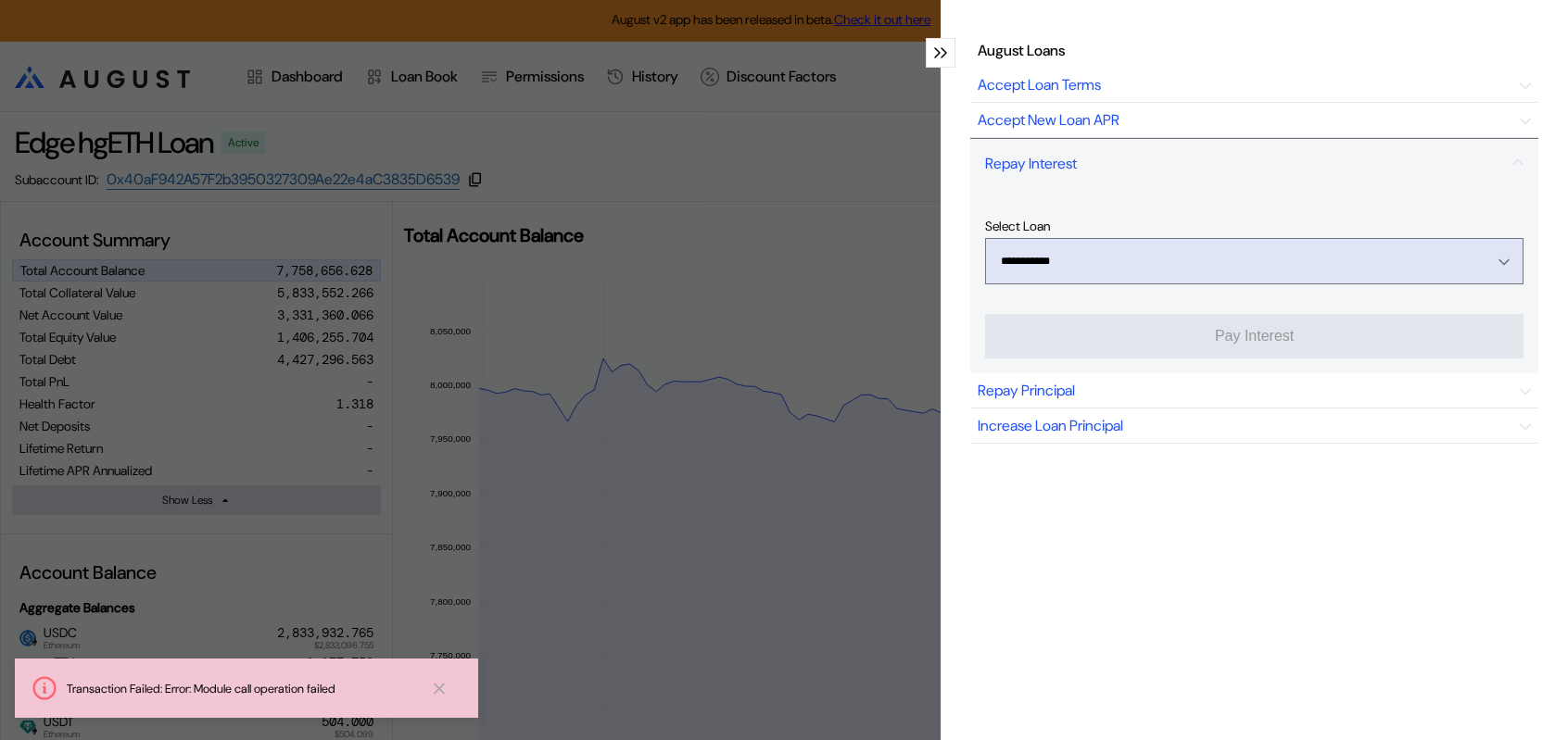
click at [1489, 253] on div "Open menu" at bounding box center [1499, 261] width 21 height 17
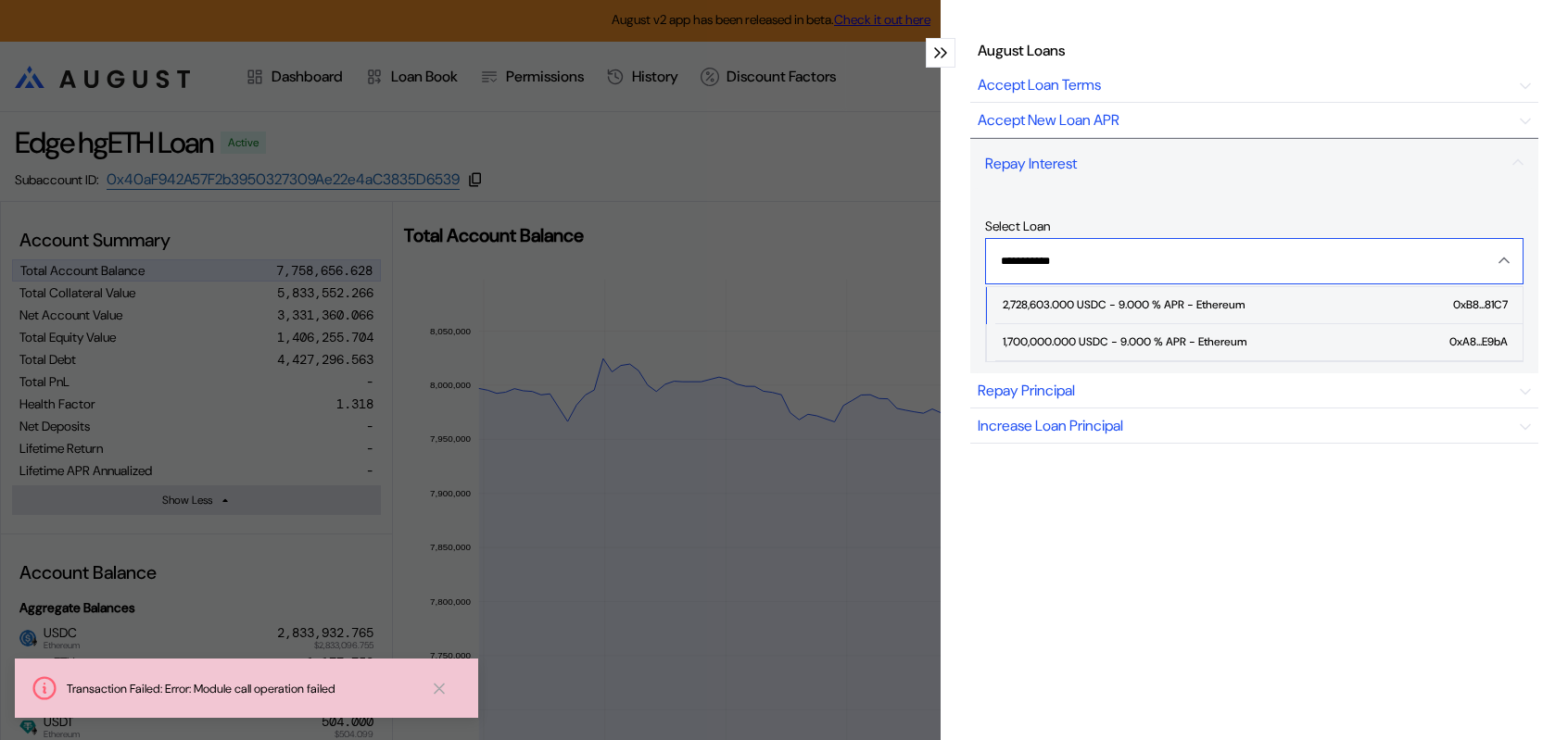
click at [1498, 257] on icon "Close menu" at bounding box center [1504, 260] width 11 height 8
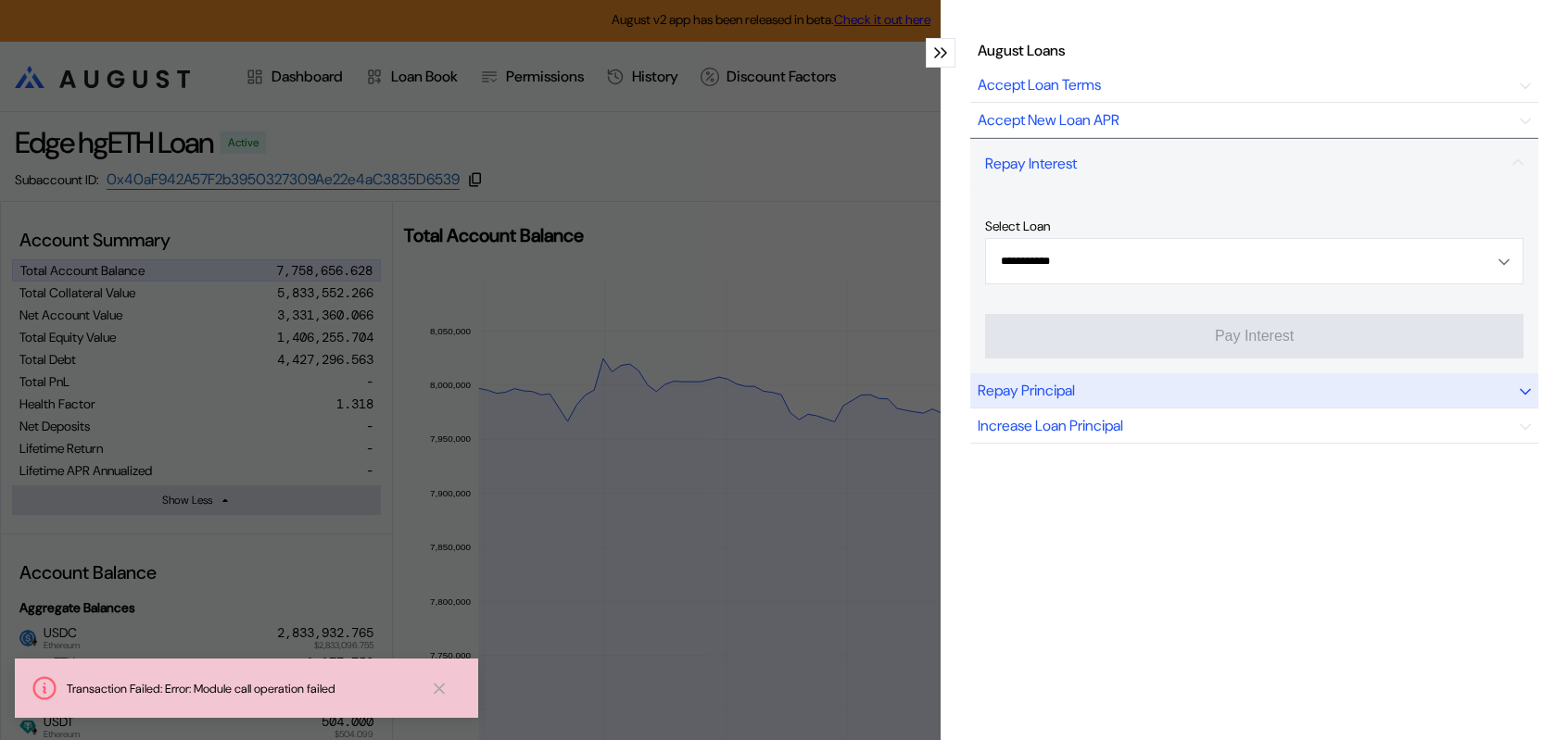
click at [1212, 373] on div "Repay Principal" at bounding box center [1255, 390] width 568 height 35
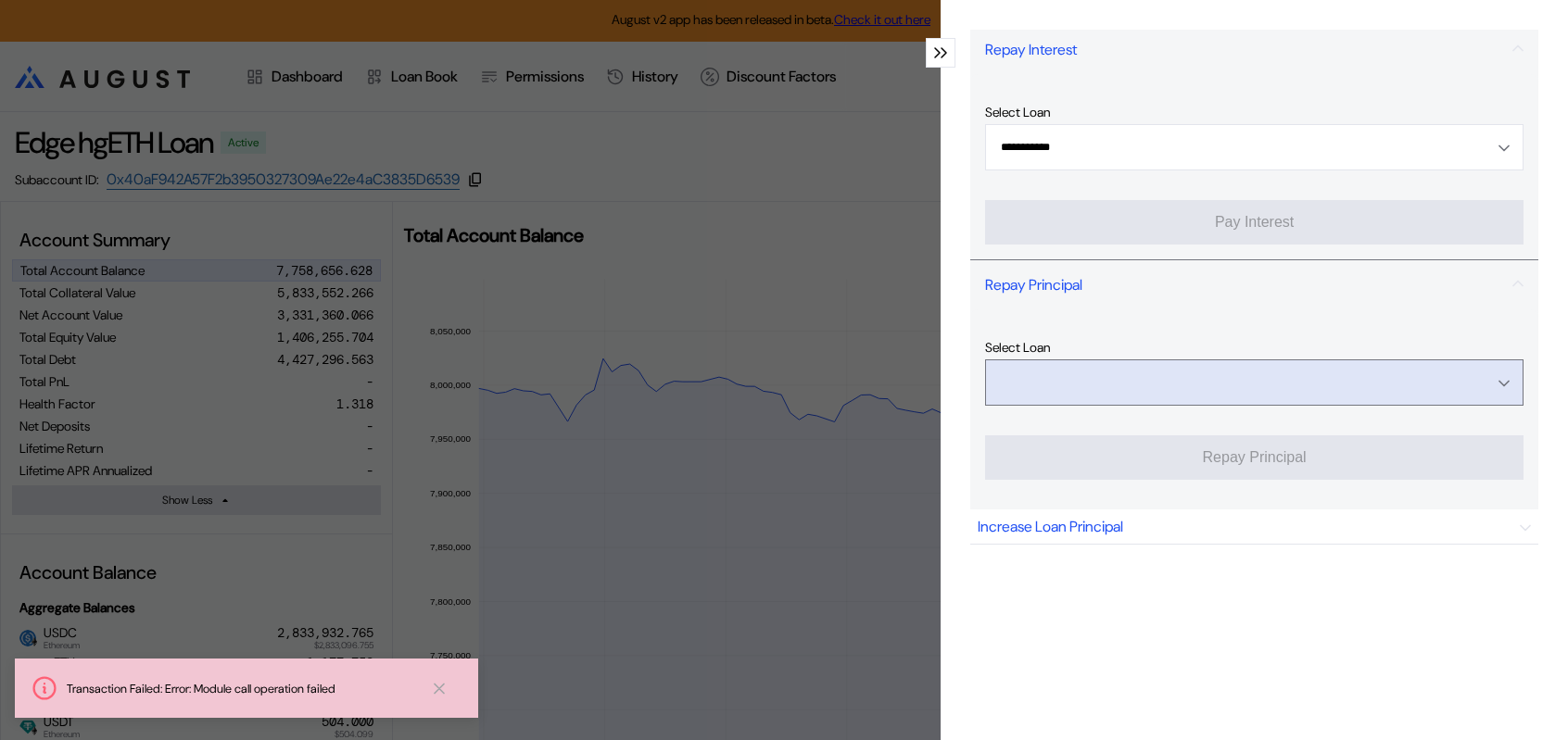
click at [1234, 405] on input "Open menu" at bounding box center [1243, 382] width 490 height 44
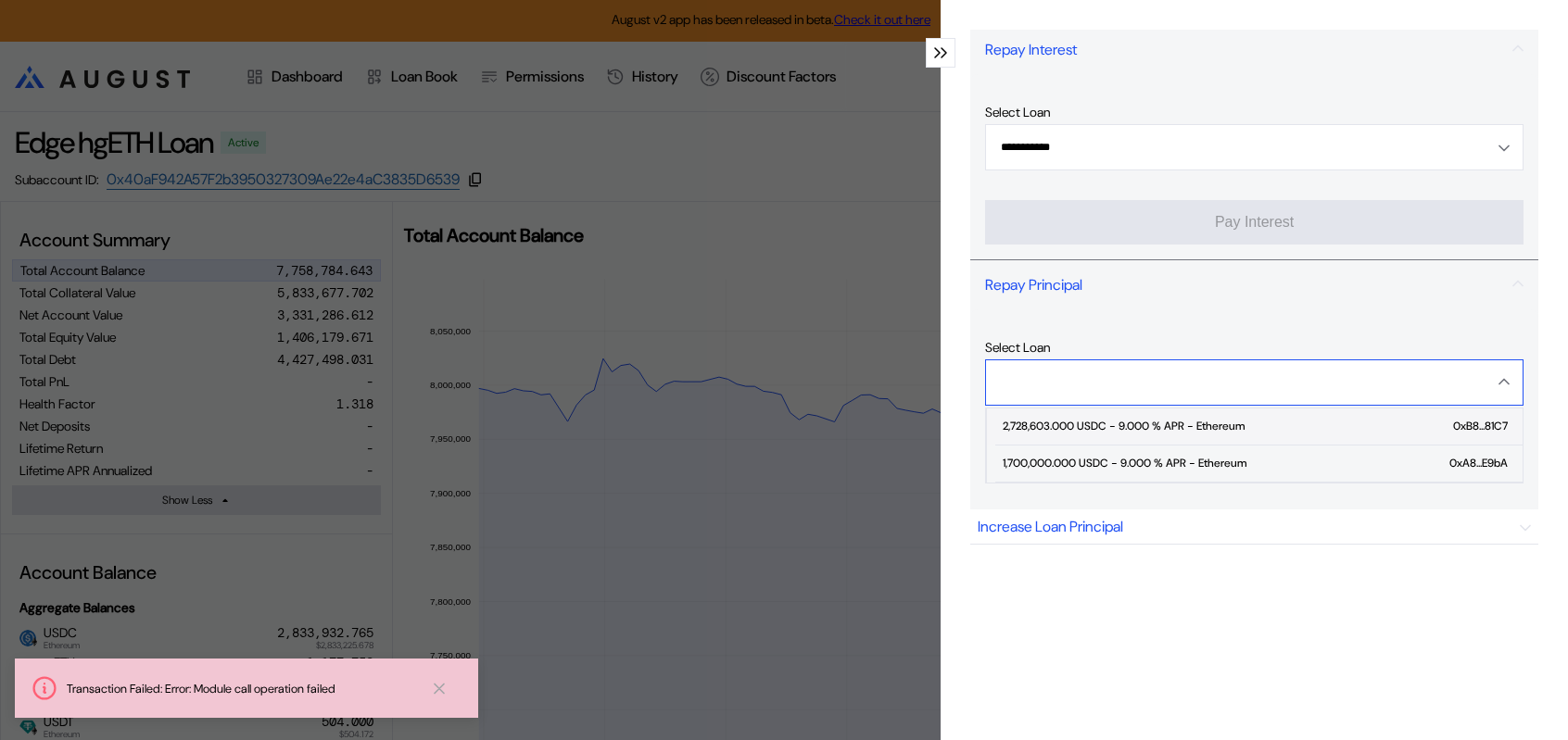
click at [1239, 433] on div "2,728,603.000 USDC - 9.000 % APR - Ethereum" at bounding box center [1123, 426] width 242 height 13
type input "**********"
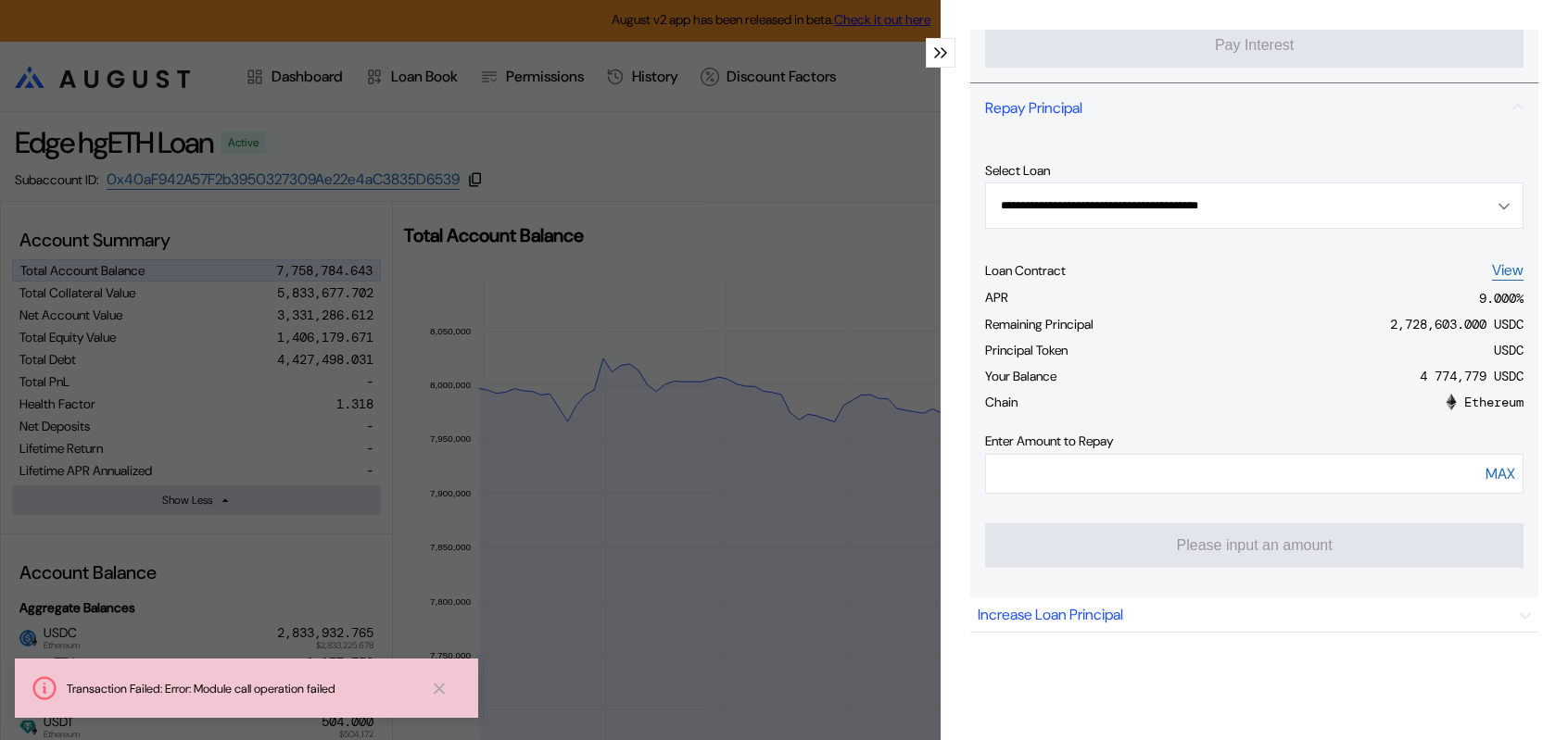
scroll to position [349, 0]
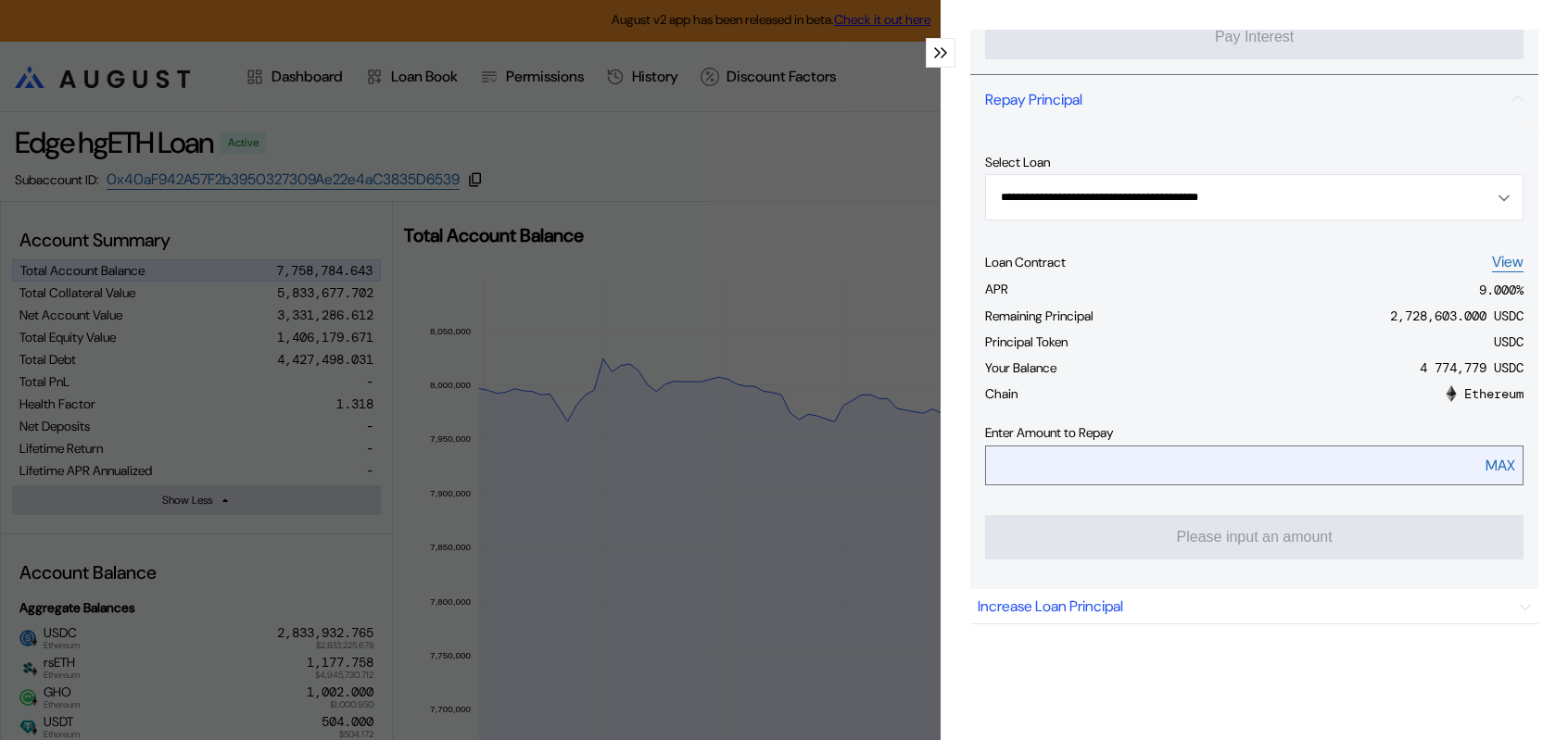
click at [1291, 484] on input "modal" at bounding box center [1212, 465] width 453 height 38
click at [1488, 475] on div "MAX" at bounding box center [1500, 465] width 30 height 20
type input "*******"
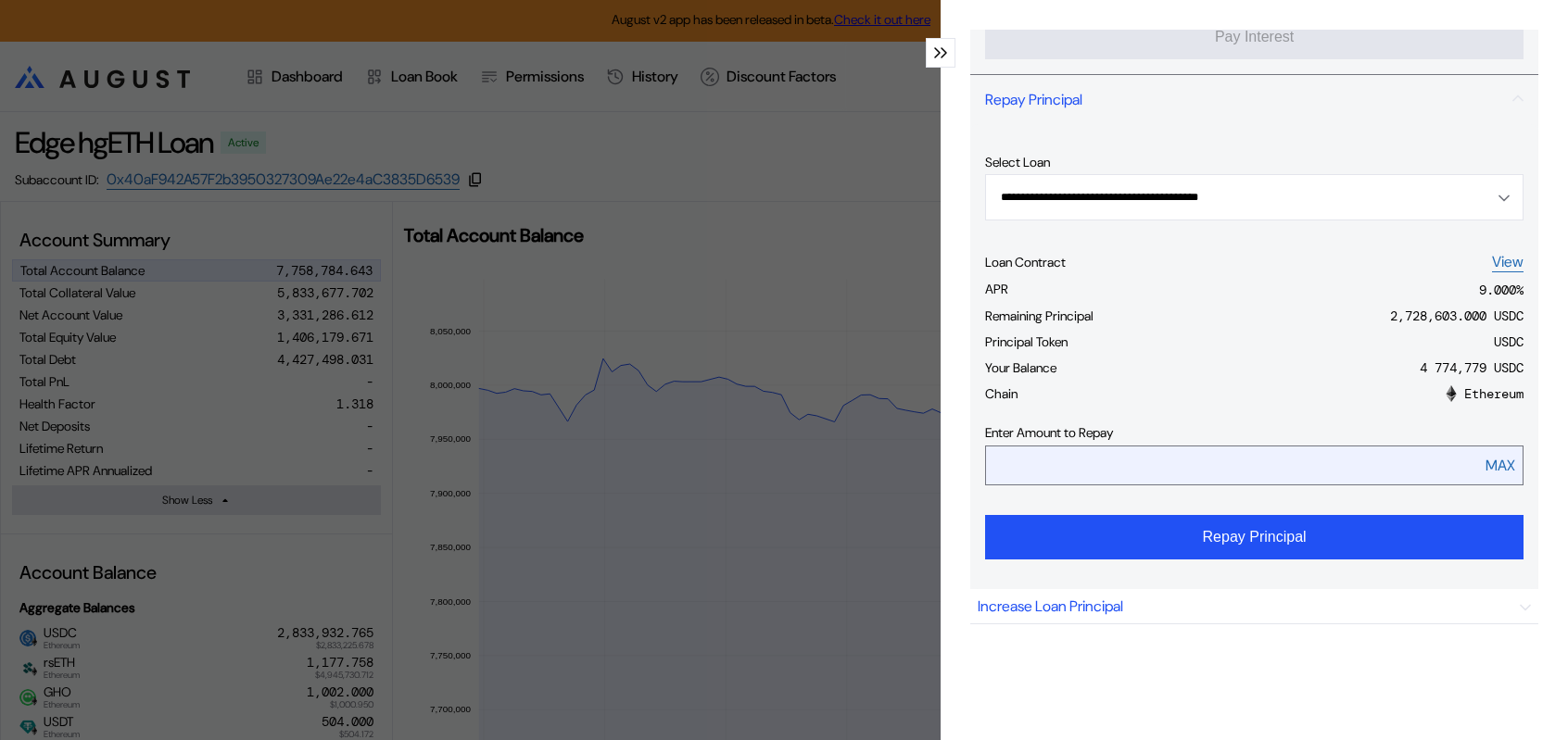
click at [1125, 484] on input "*******" at bounding box center [1212, 465] width 453 height 38
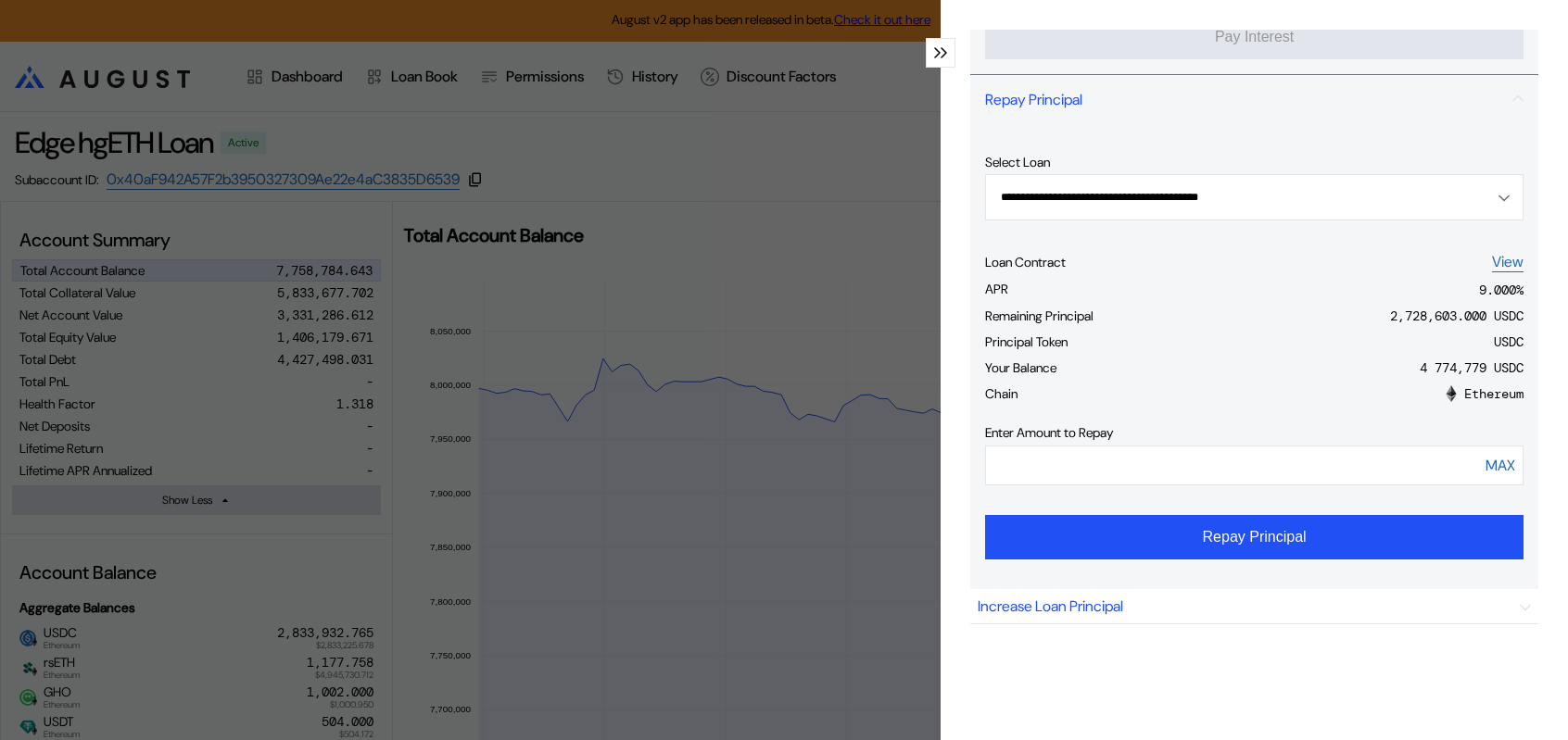
drag, startPoint x: 1161, startPoint y: 587, endPoint x: 821, endPoint y: 566, distance: 340.6
click at [821, 566] on div "**********" at bounding box center [784, 370] width 1568 height 740
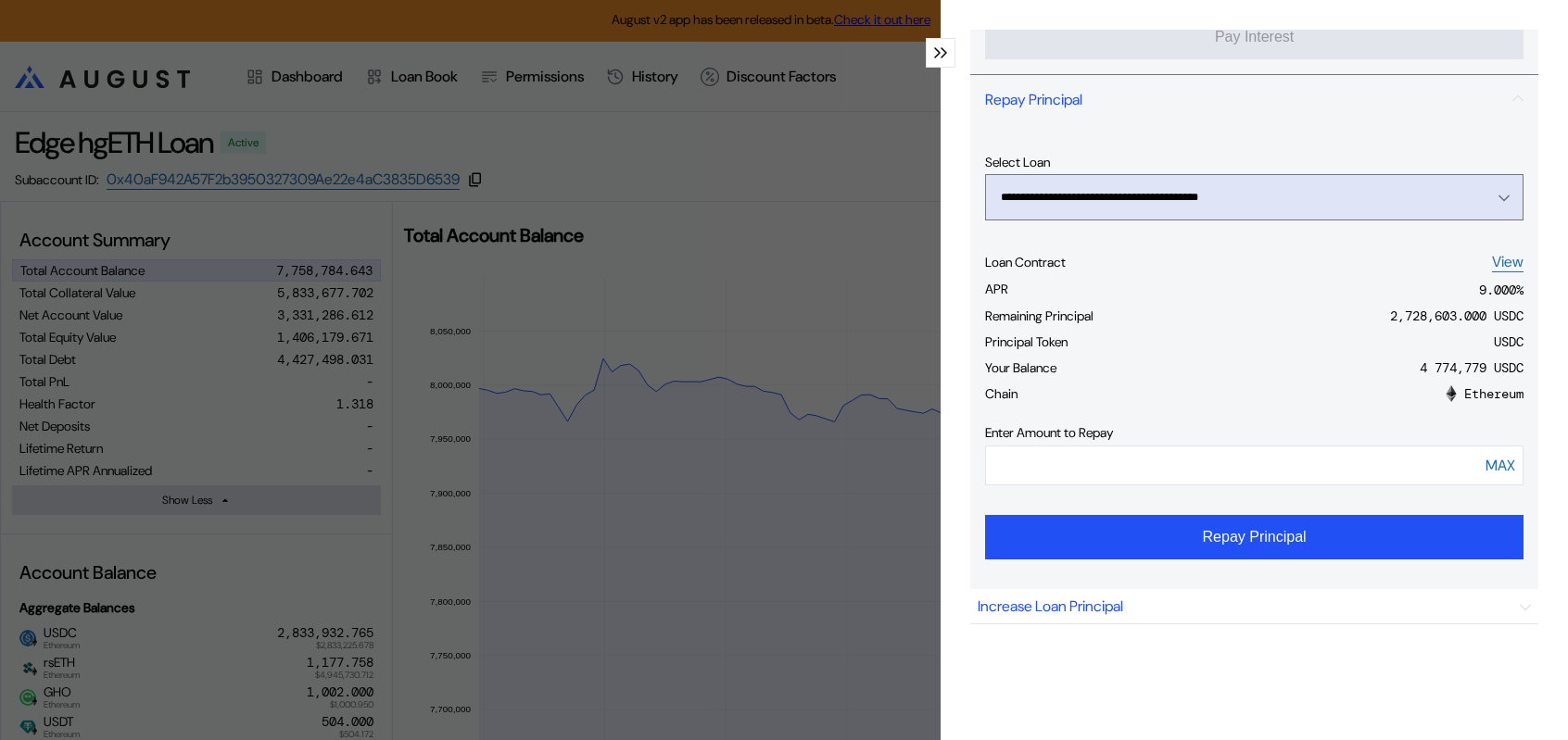
click at [1498, 202] on icon "Open menu" at bounding box center [1504, 198] width 11 height 8
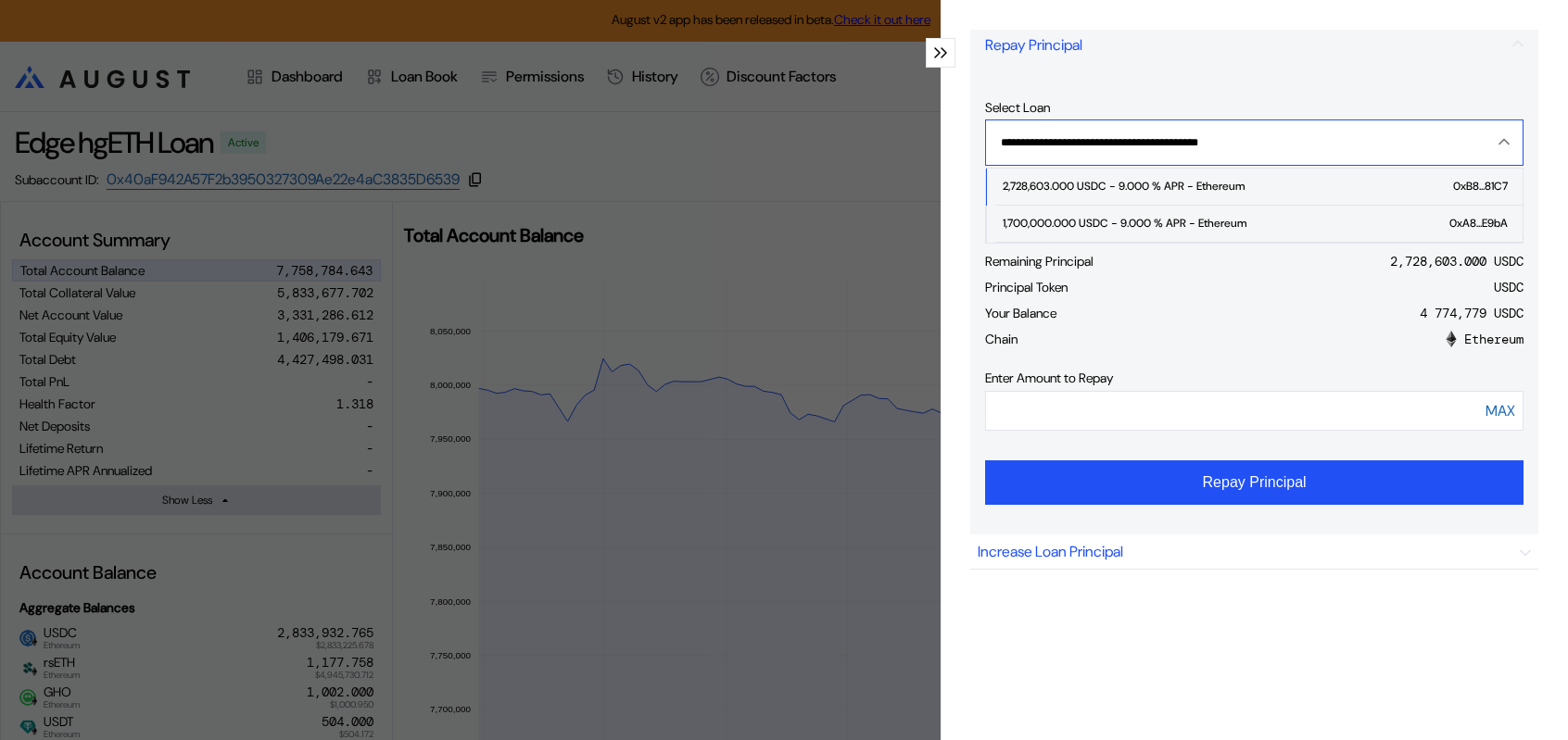
scroll to position [219, 0]
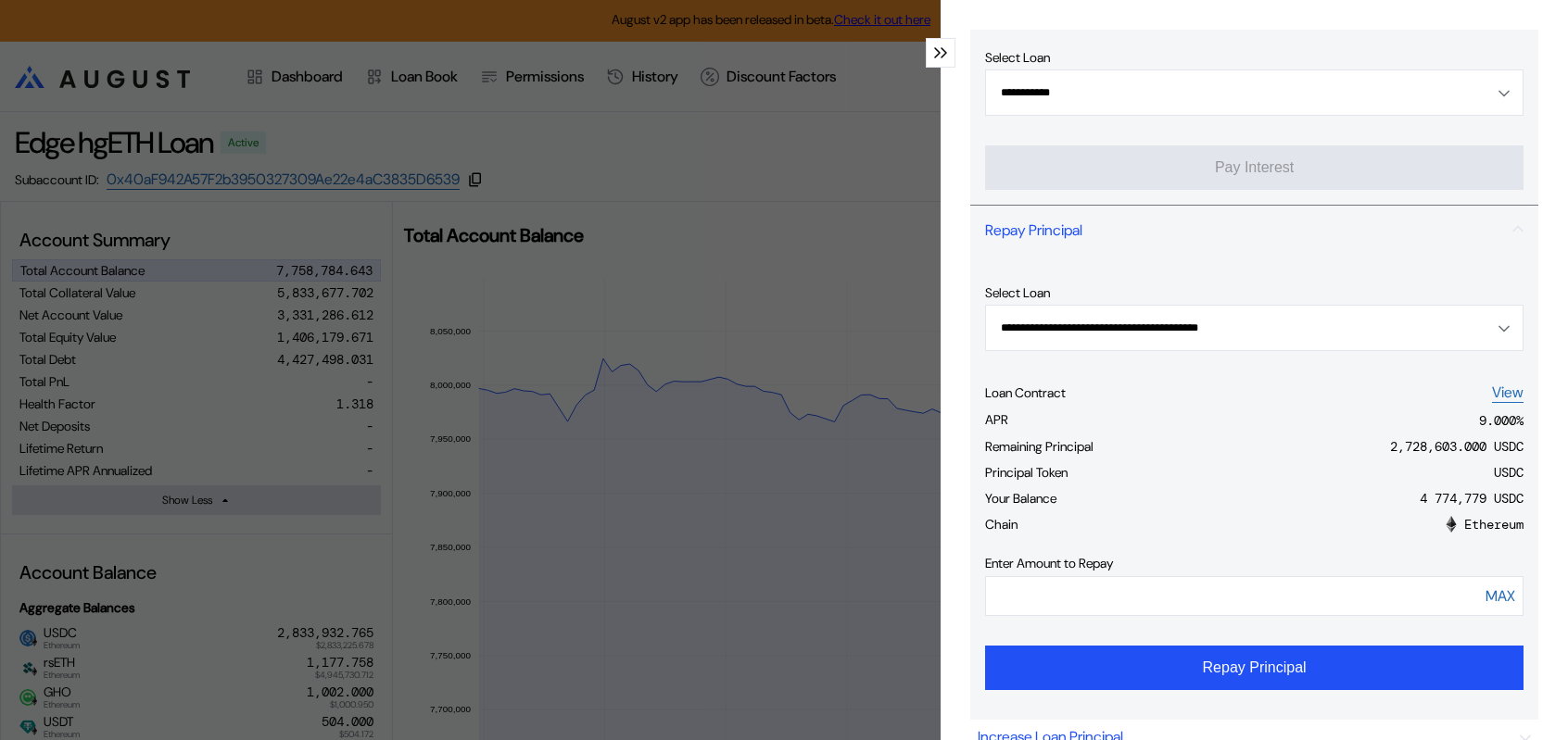
click at [1168, 371] on form "**********" at bounding box center [1254, 487] width 538 height 464
click at [942, 57] on icon "modal" at bounding box center [943, 53] width 5 height 9
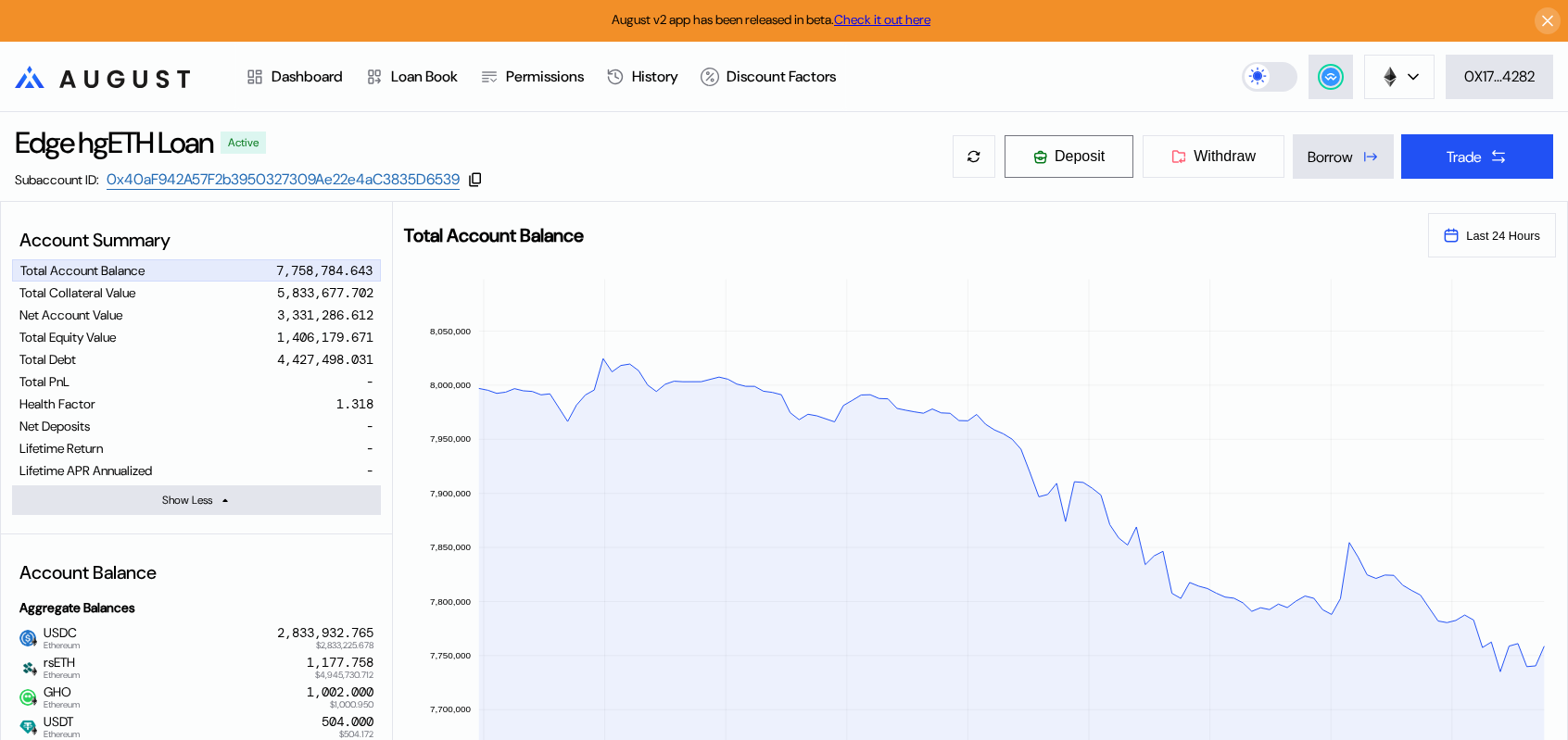
click at [1061, 165] on span "Deposit" at bounding box center [1079, 157] width 50 height 17
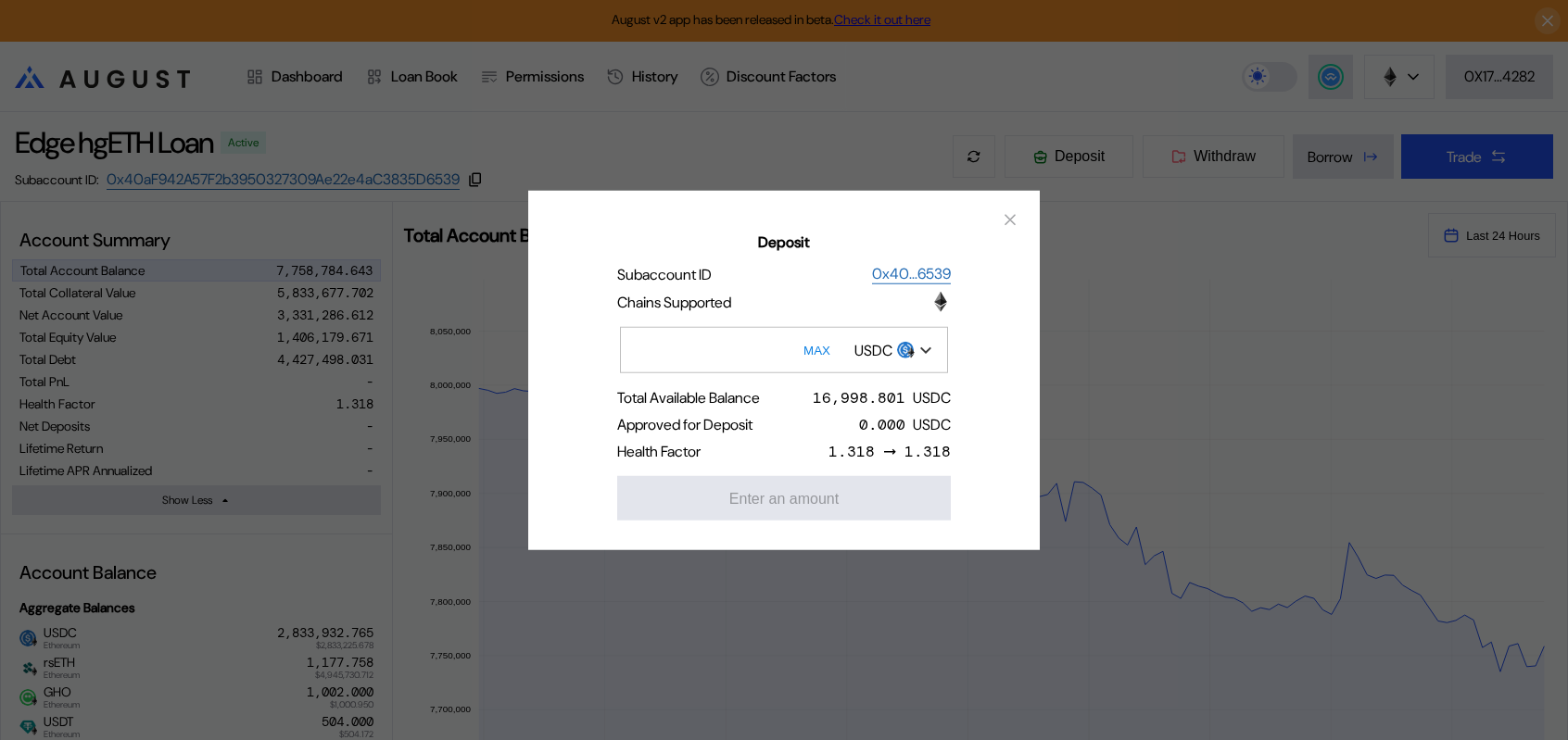
click at [817, 347] on button "MAX" at bounding box center [816, 350] width 38 height 42
type input "**********"
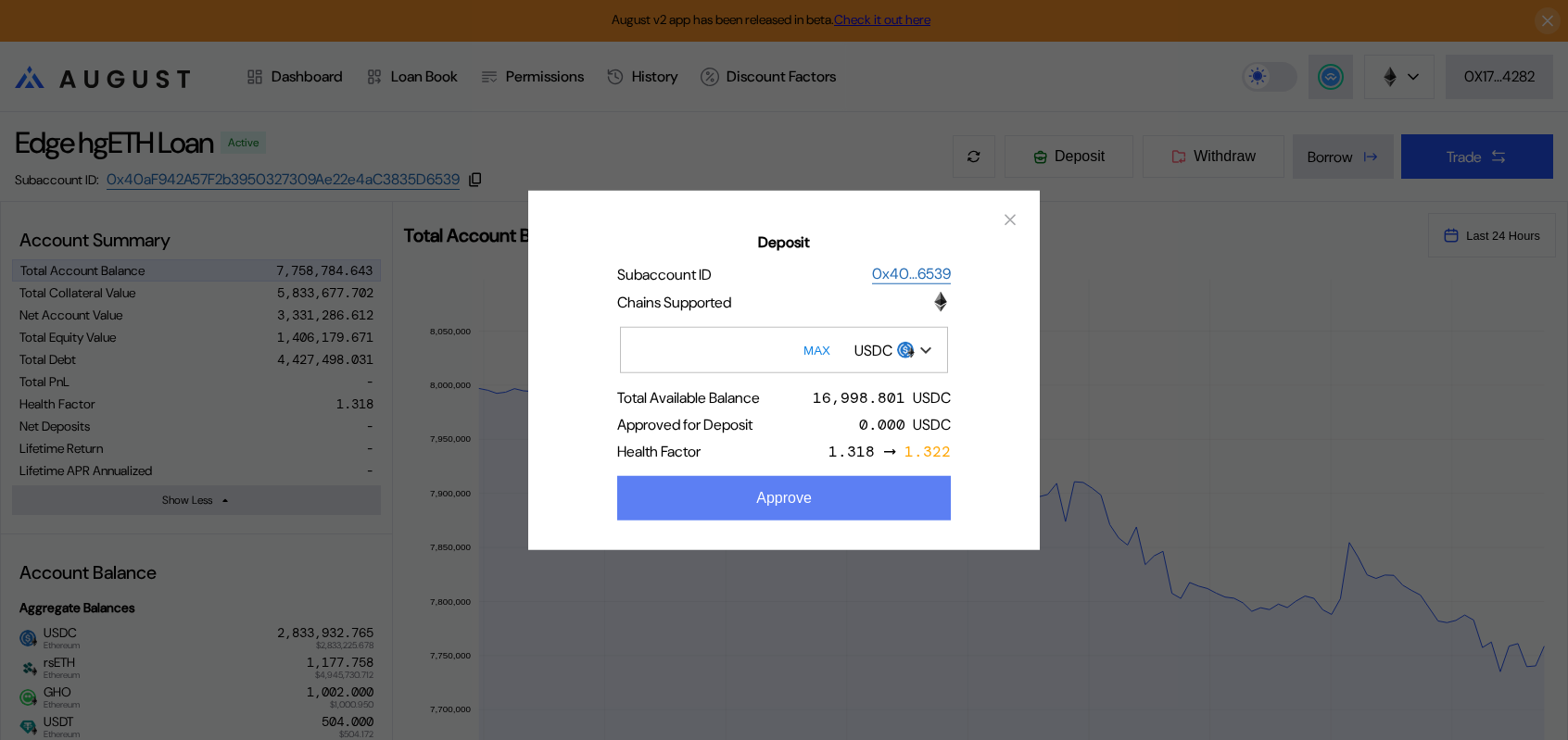
click at [820, 521] on button "Approve" at bounding box center [784, 497] width 334 height 44
click at [775, 521] on button "Approve" at bounding box center [784, 497] width 334 height 44
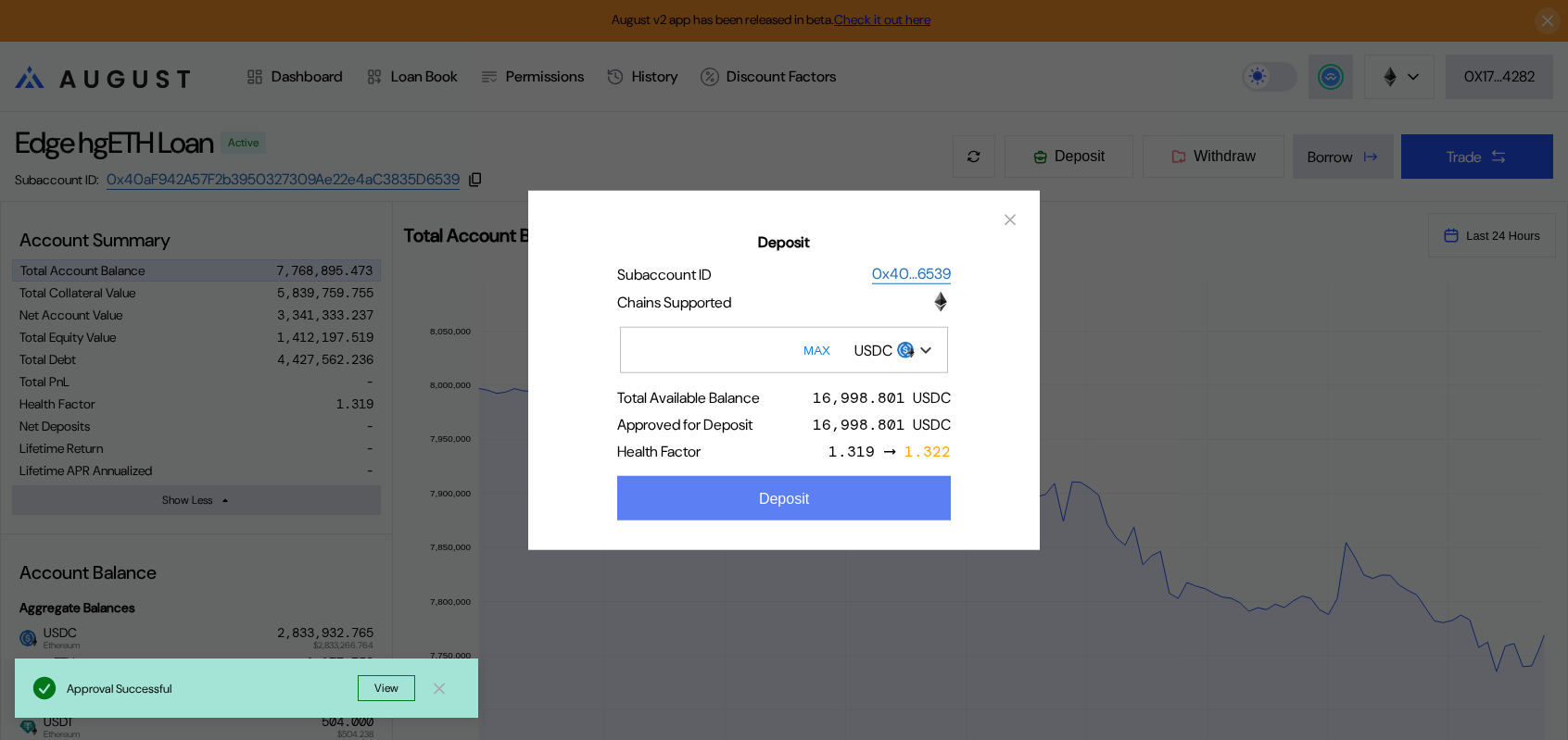
click at [793, 508] on div "Deposit" at bounding box center [784, 499] width 50 height 17
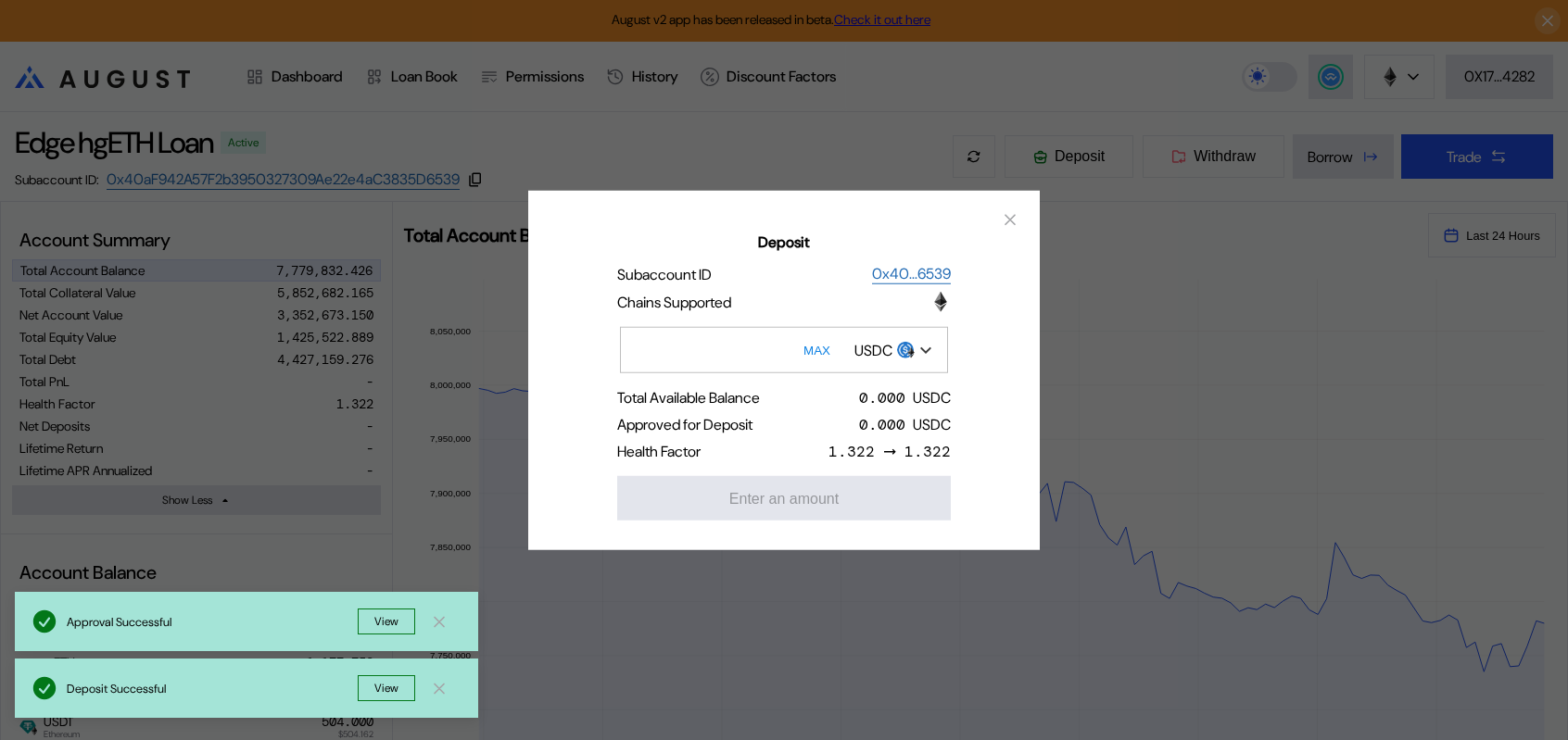
click at [389, 686] on button "View" at bounding box center [386, 688] width 57 height 26
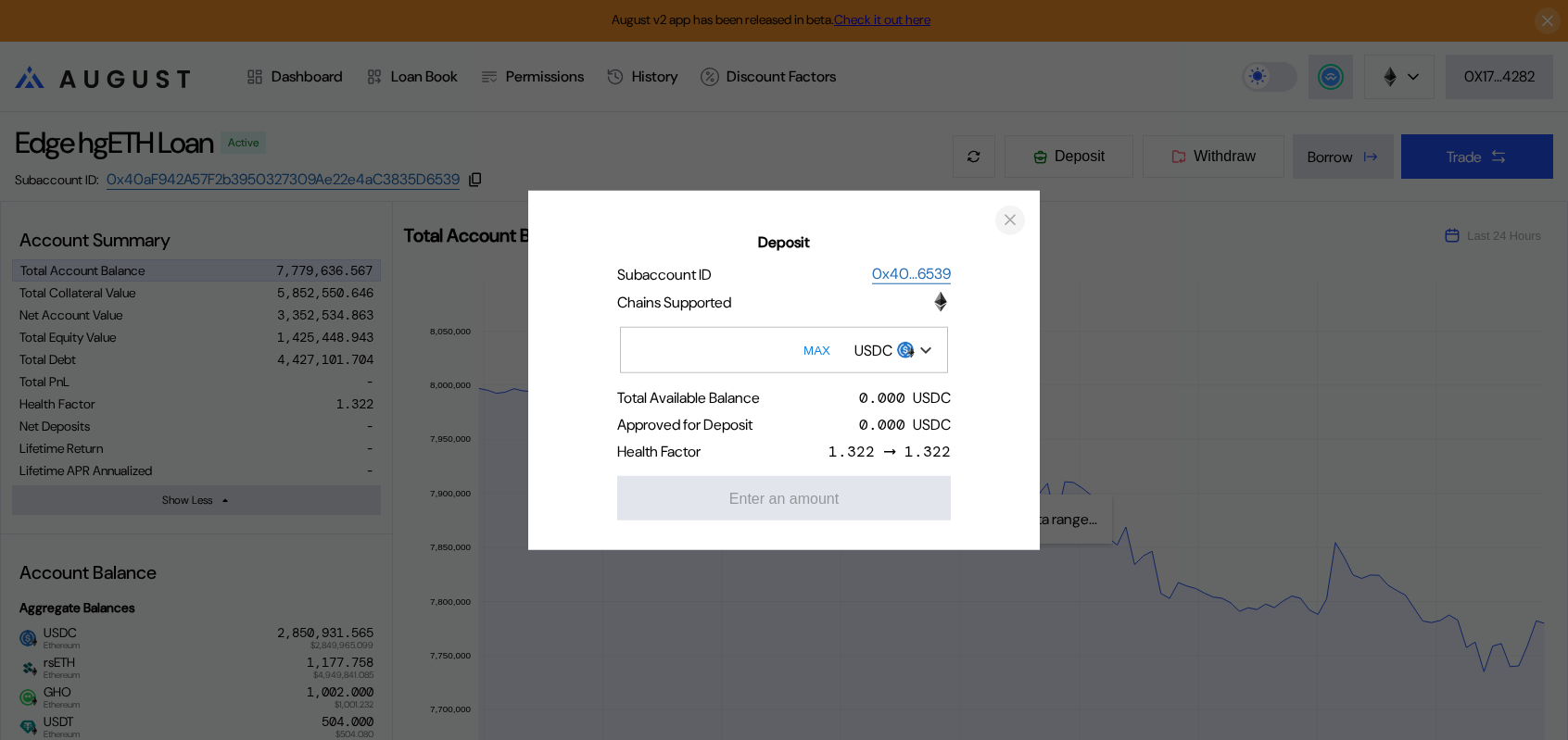
click at [1010, 211] on icon "close modal" at bounding box center [1010, 220] width 19 height 20
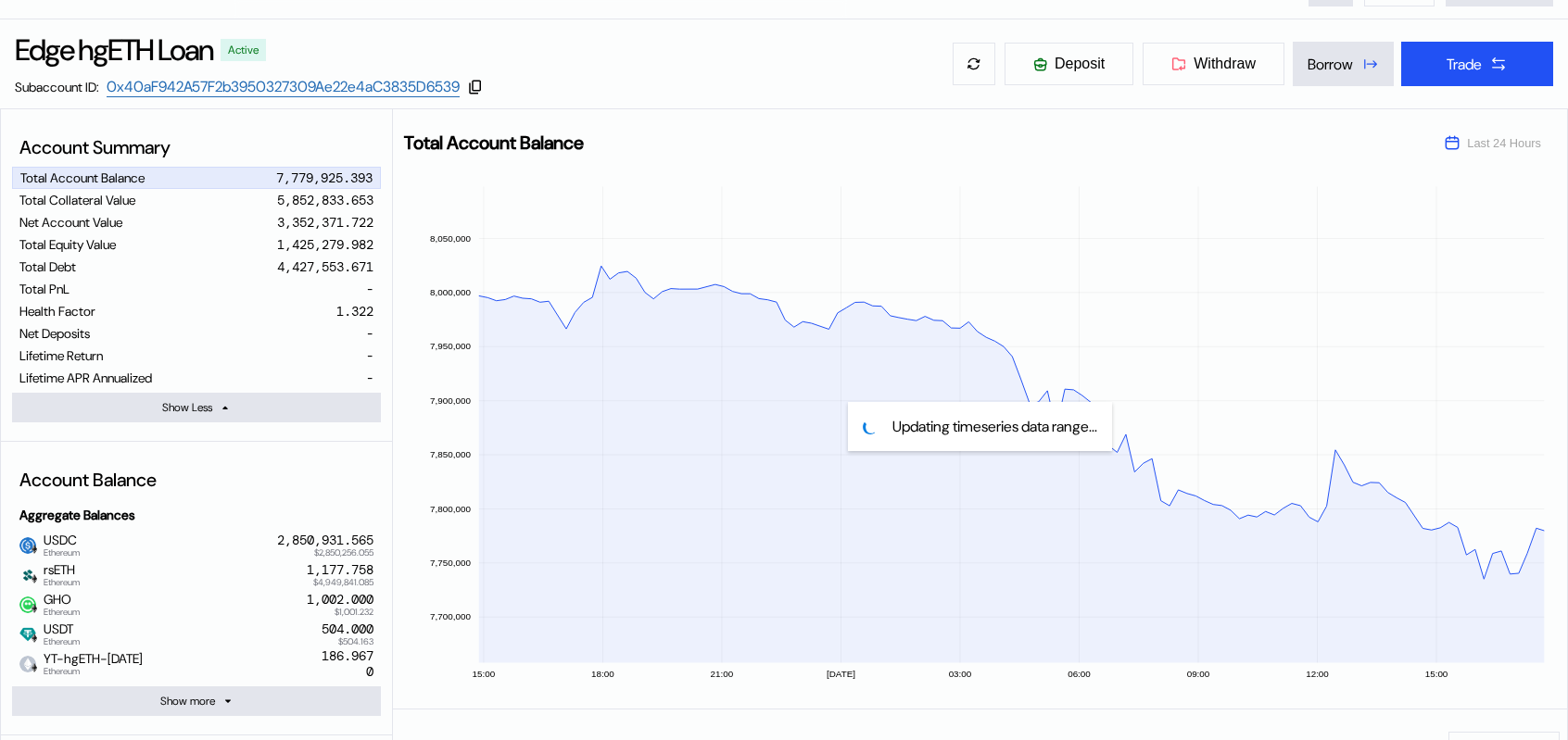
scroll to position [0, 0]
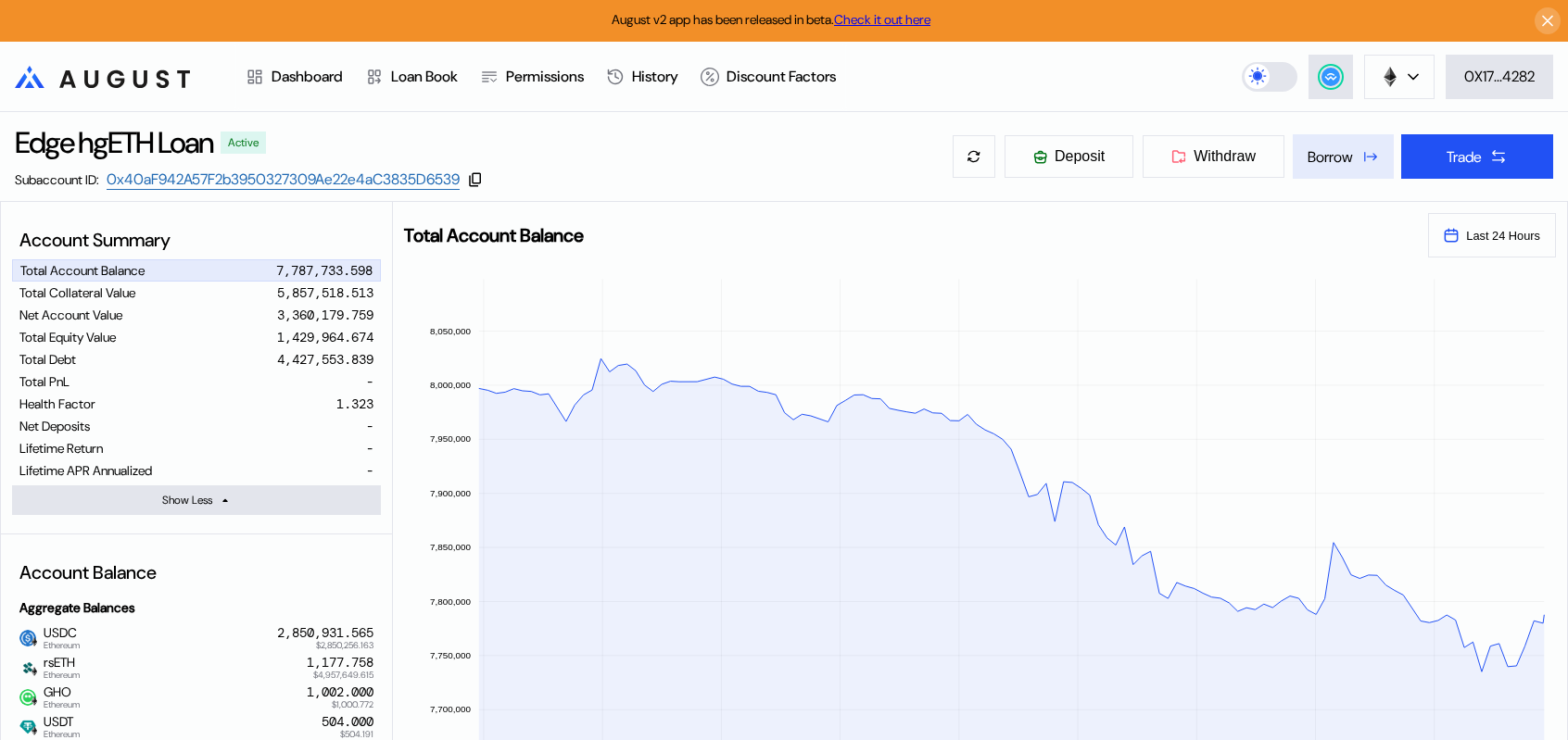
click at [1325, 166] on div "Borrow" at bounding box center [1330, 157] width 45 height 20
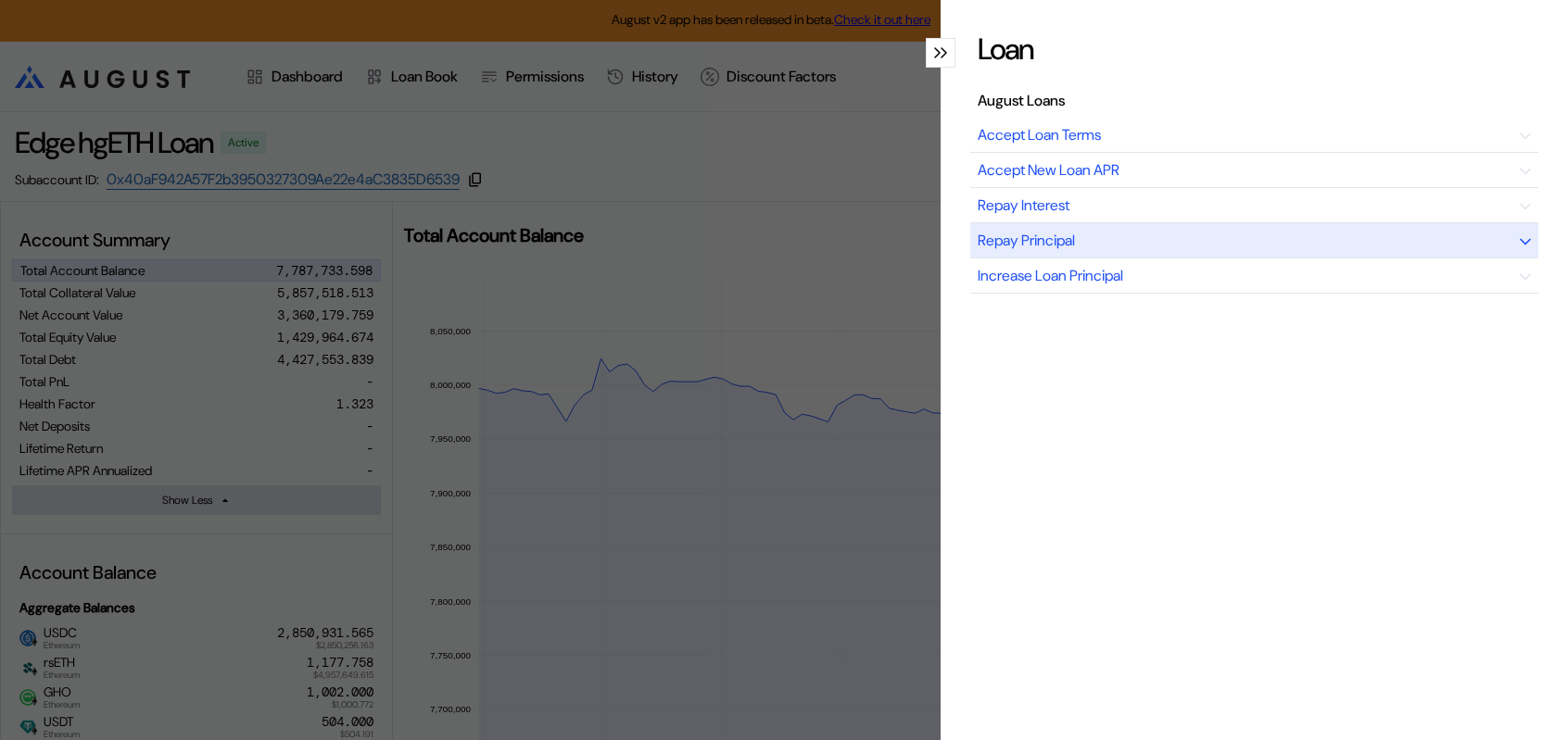
click at [1218, 259] on div "Repay Principal" at bounding box center [1255, 240] width 568 height 35
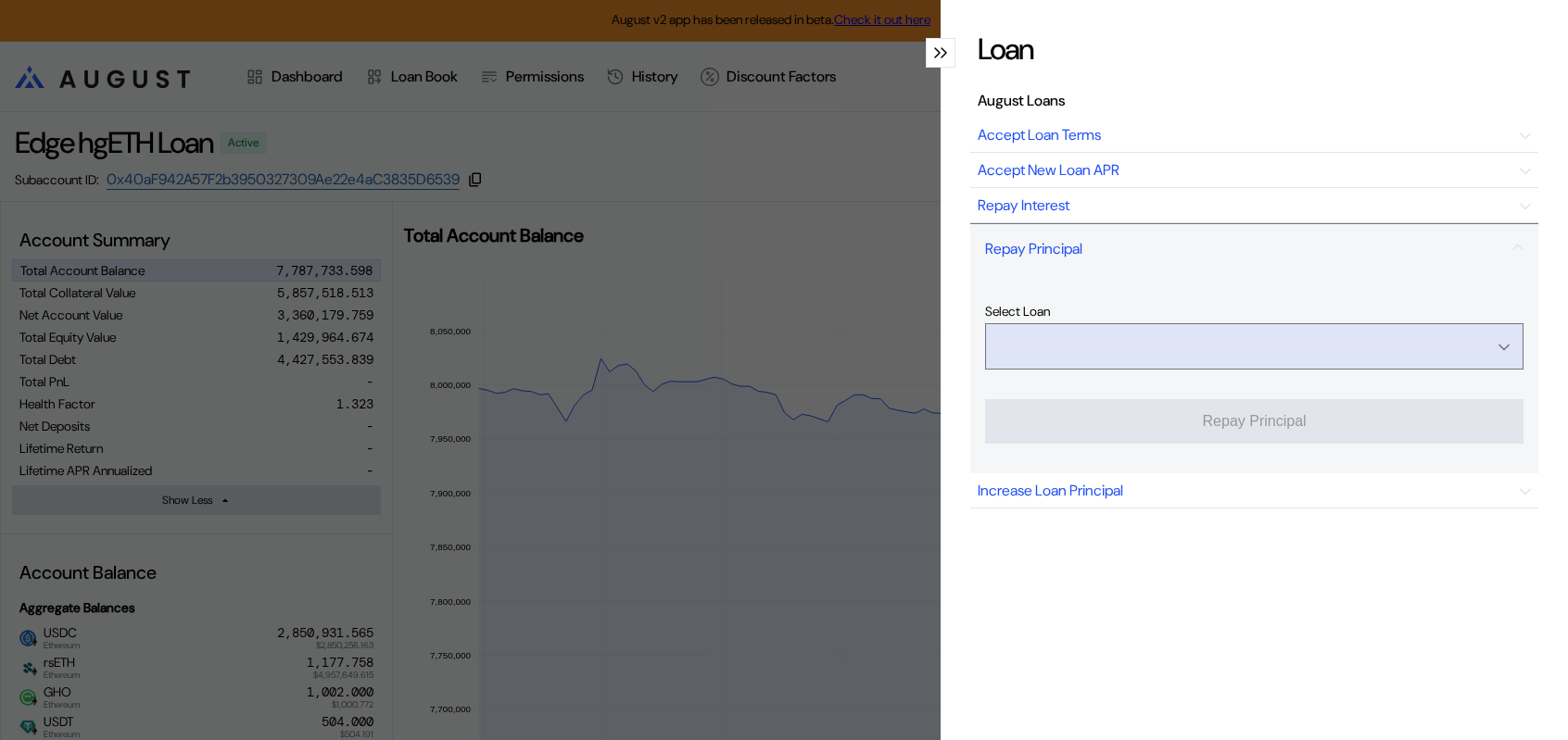
click at [1236, 369] on input "Open menu" at bounding box center [1243, 346] width 490 height 44
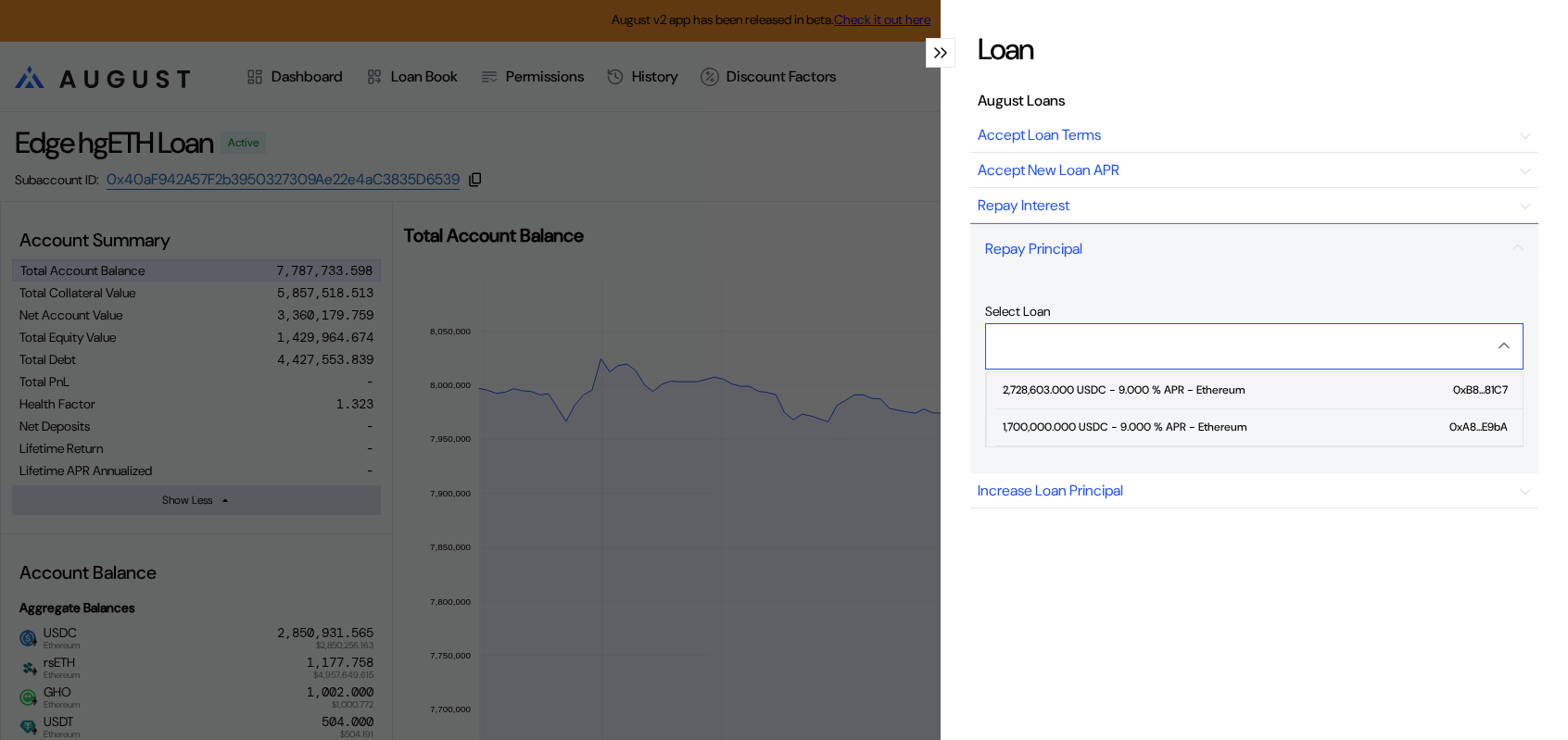
click at [1197, 397] on div "2,728,603.000 USDC - 9.000 % APR - Ethereum" at bounding box center [1123, 390] width 242 height 13
type input "**********"
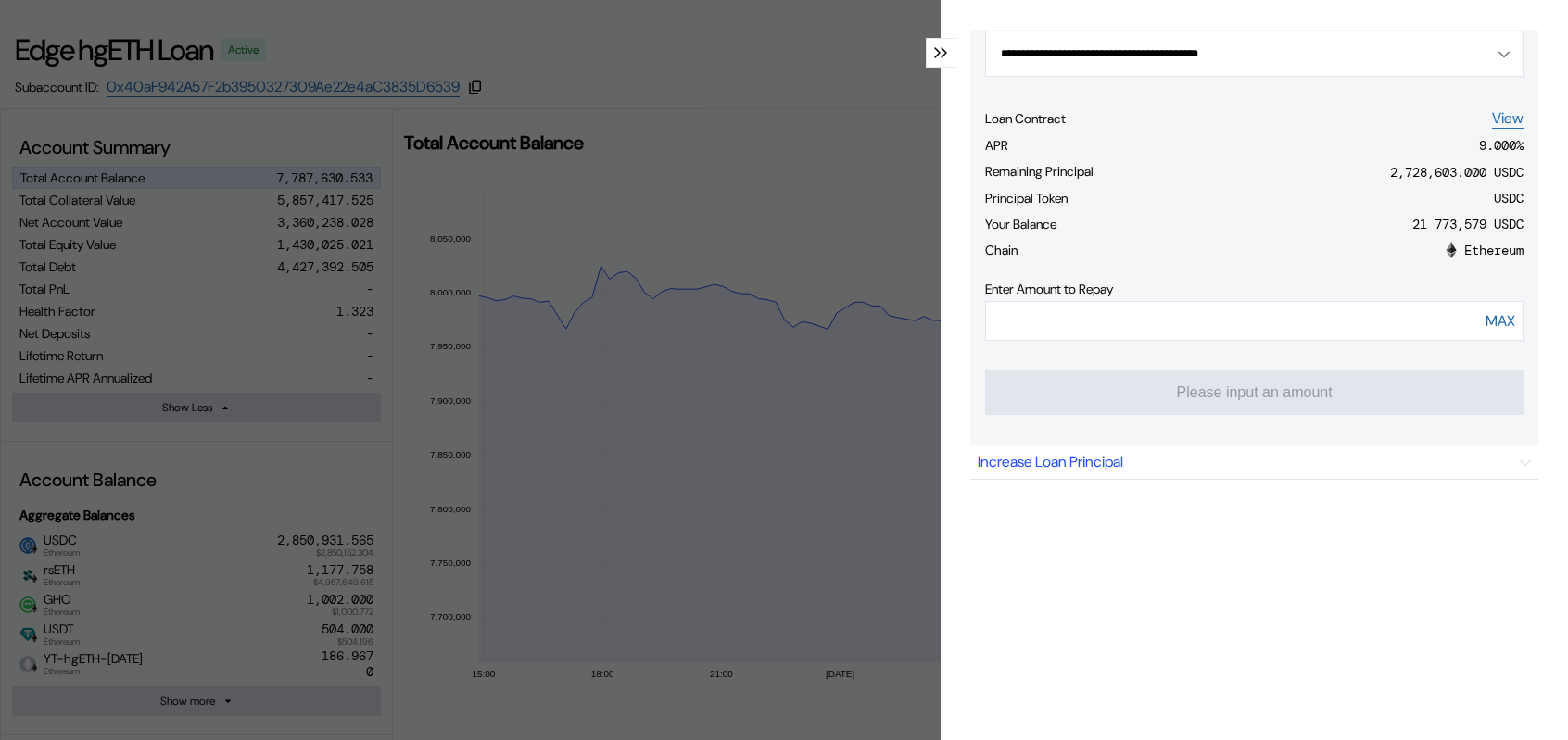
scroll to position [370, 0]
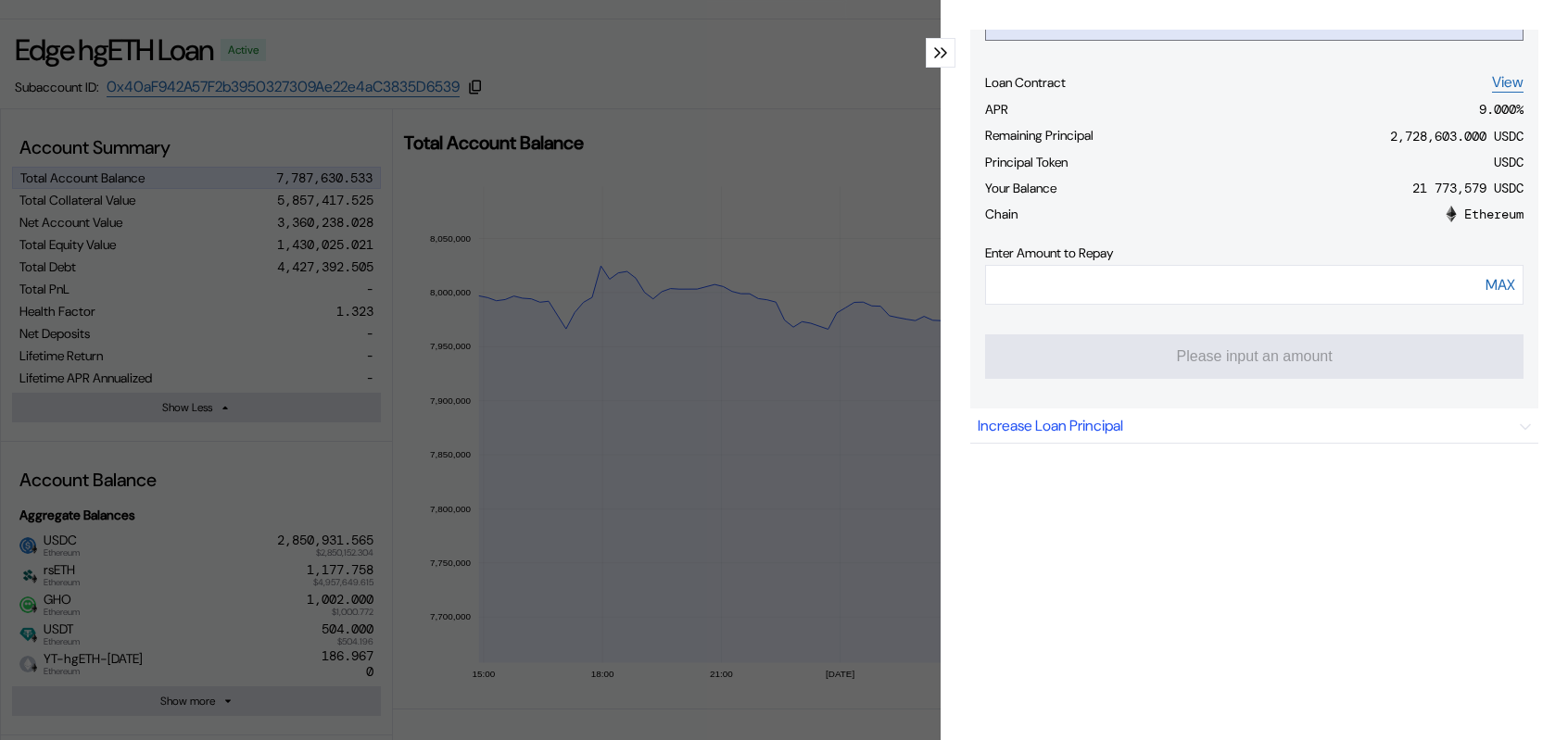
click at [1339, 39] on input "Open menu" at bounding box center [1243, 17] width 490 height 44
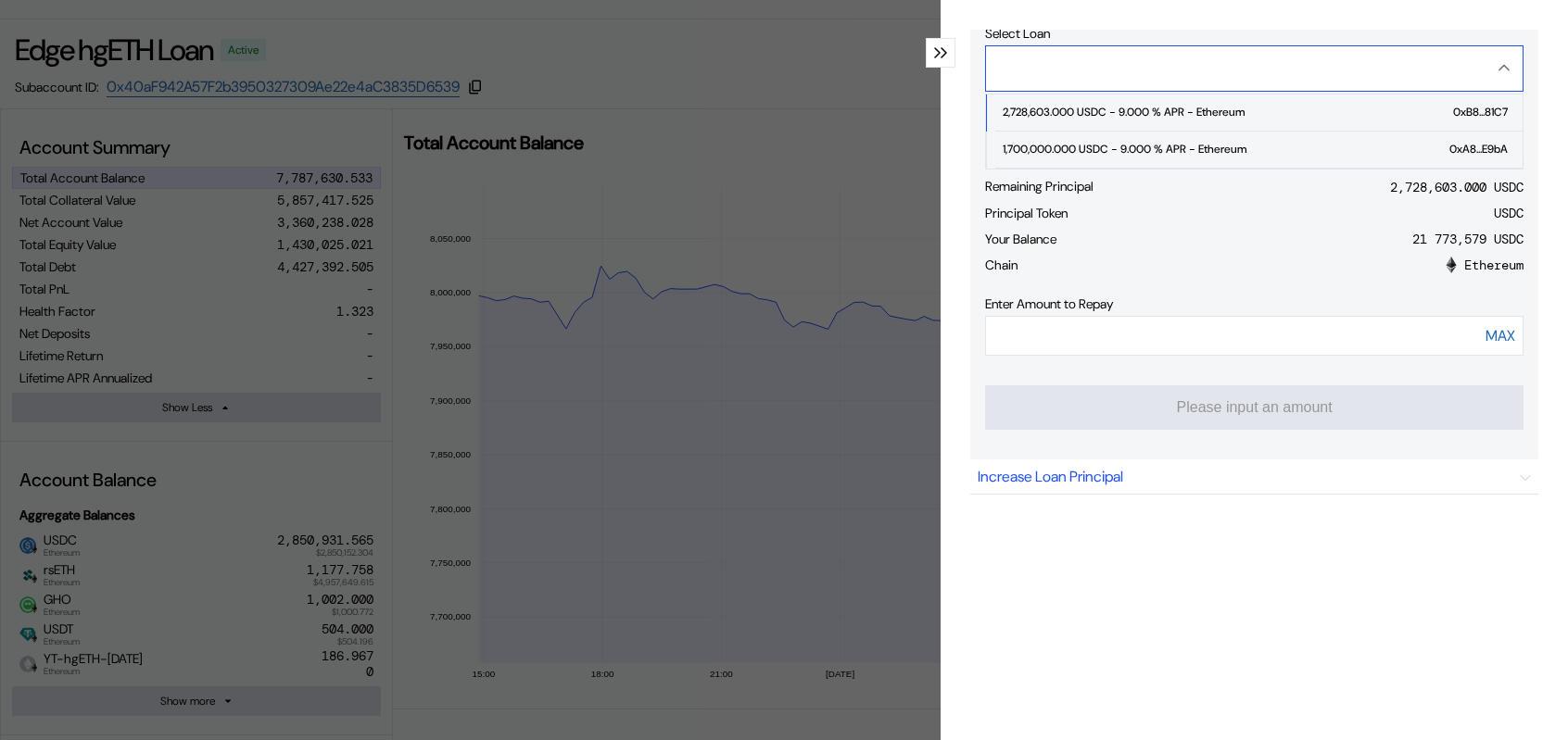
scroll to position [185, 0]
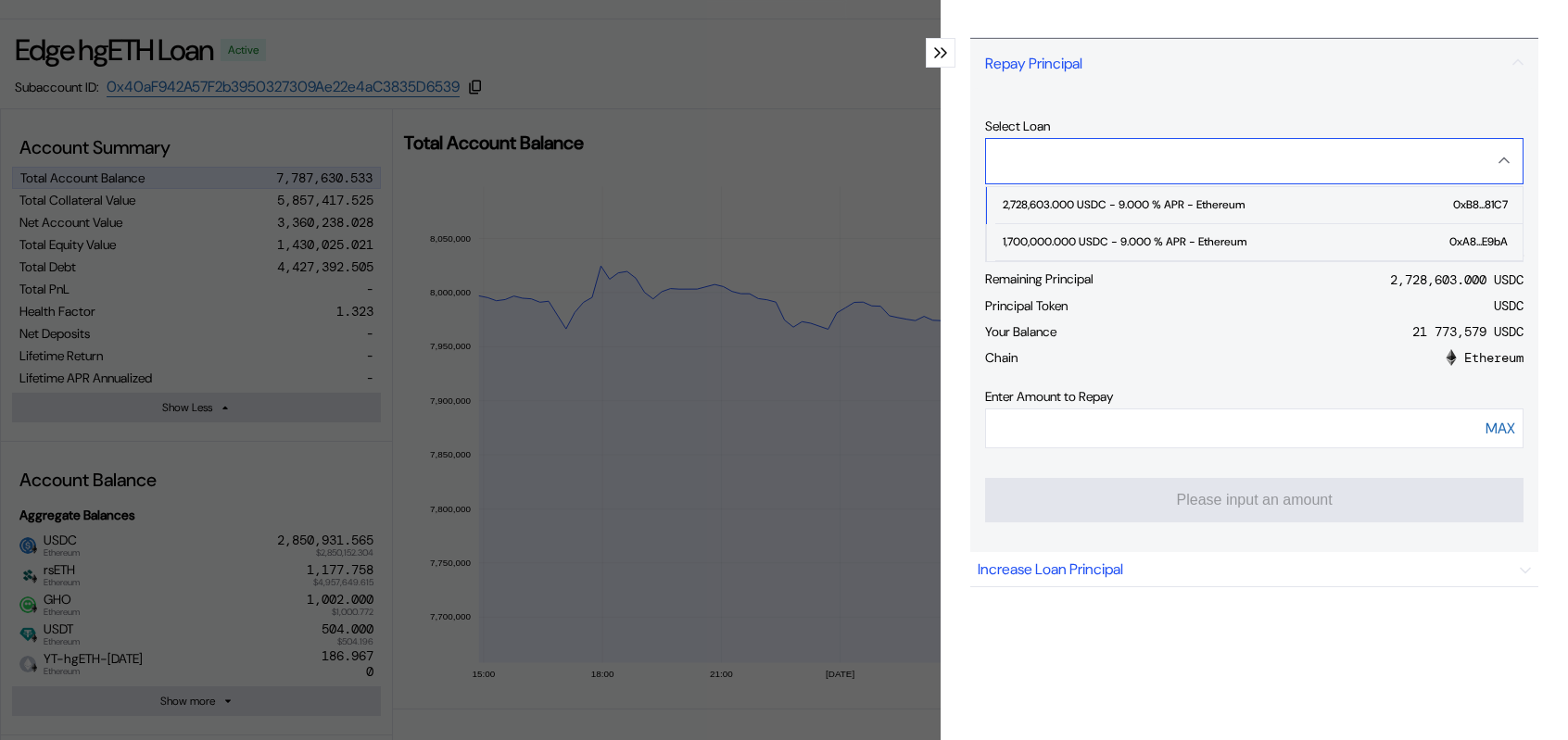
type input "**********"
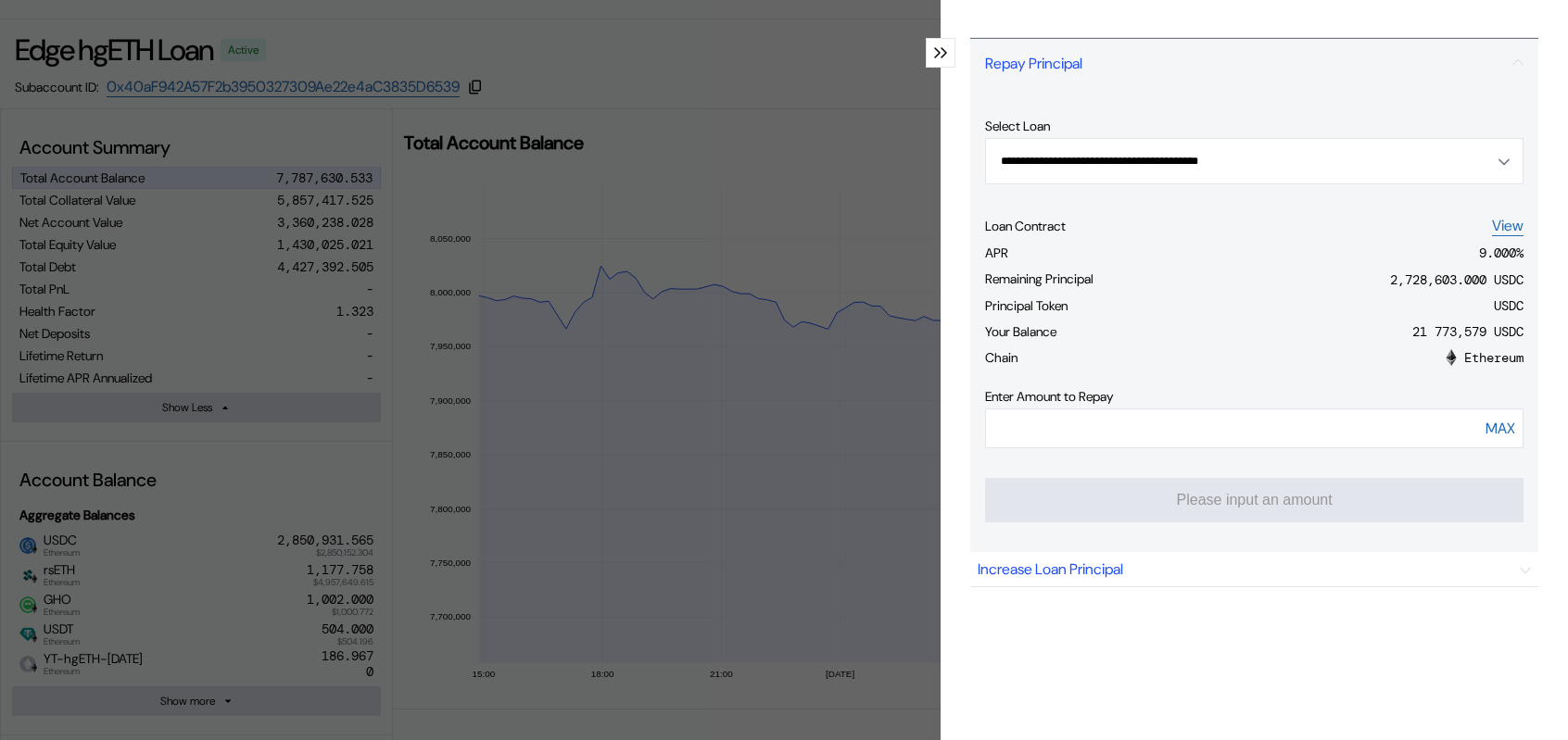
click at [1514, 279] on div "**********" at bounding box center [1255, 321] width 568 height 464
